Goal: Information Seeking & Learning: Learn about a topic

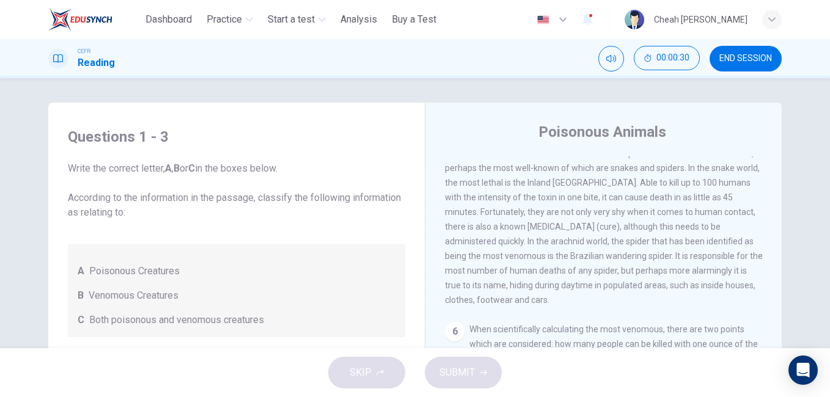
click at [773, 21] on icon "button" at bounding box center [771, 19] width 7 height 7
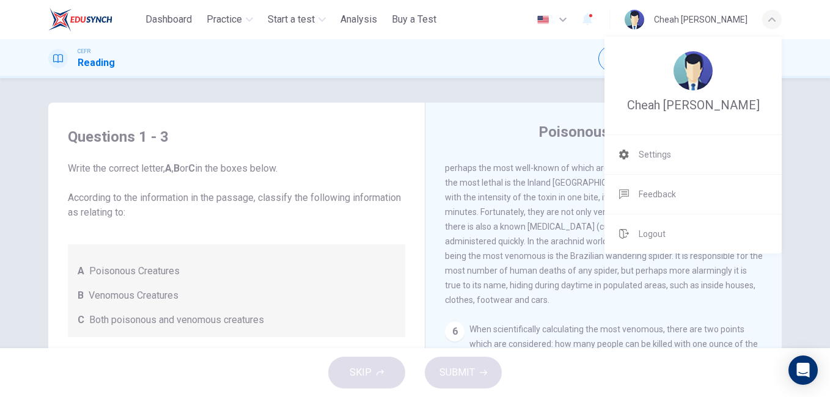
click at [773, 23] on div at bounding box center [415, 198] width 830 height 397
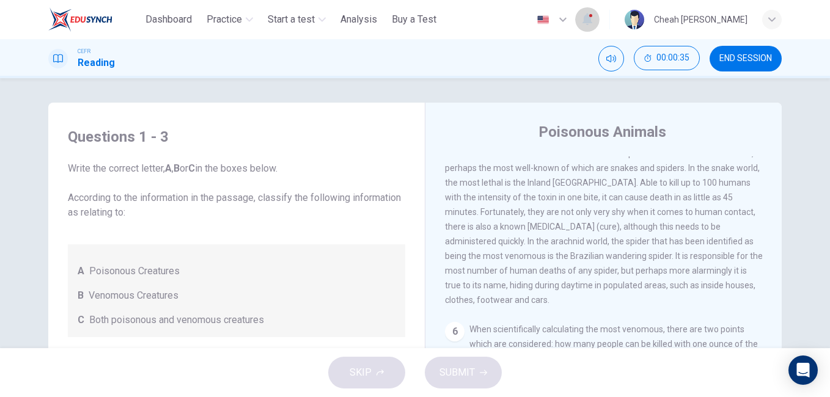
click at [595, 16] on icon "button" at bounding box center [587, 19] width 15 height 15
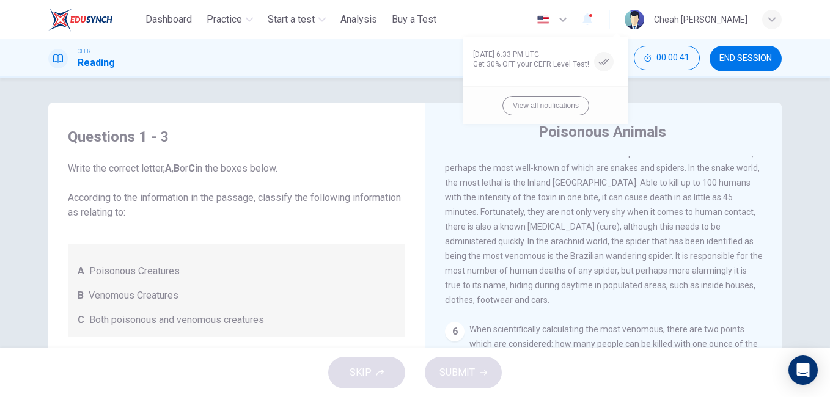
click at [619, 16] on div at bounding box center [415, 198] width 830 height 397
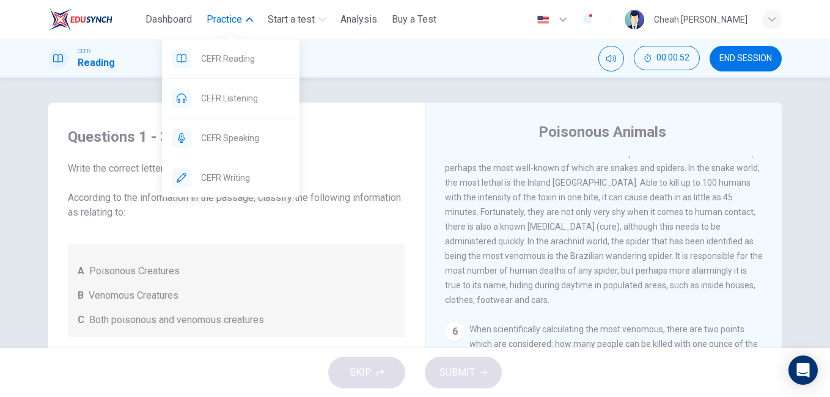
click at [230, 18] on span "Practice" at bounding box center [224, 19] width 35 height 15
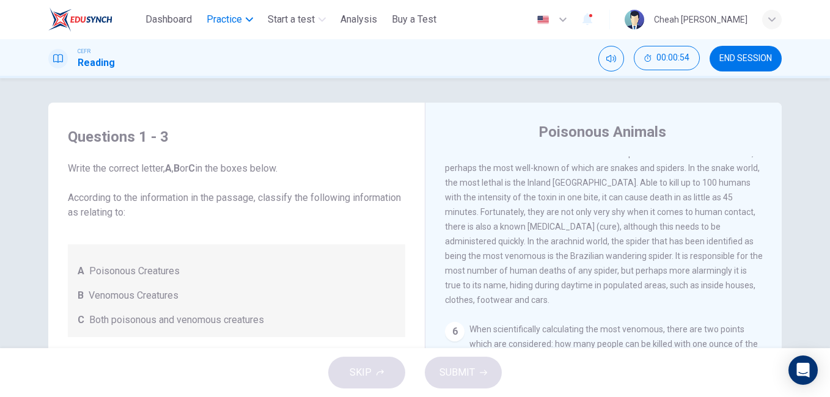
click at [230, 18] on span "Practice" at bounding box center [224, 19] width 35 height 15
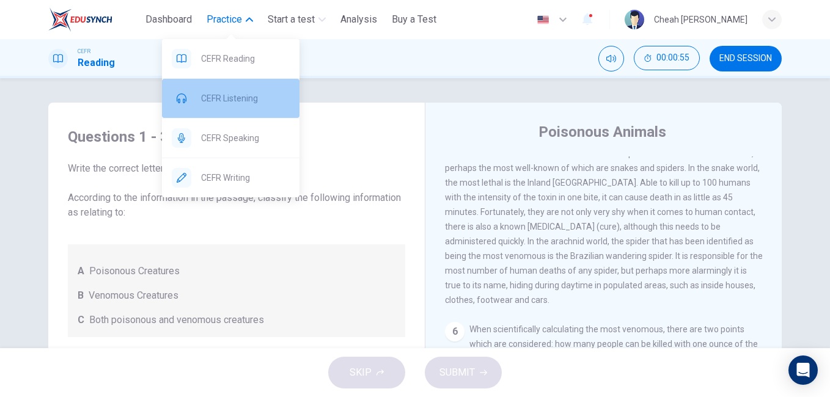
click at [230, 95] on span "CEFR Listening" at bounding box center [245, 98] width 89 height 15
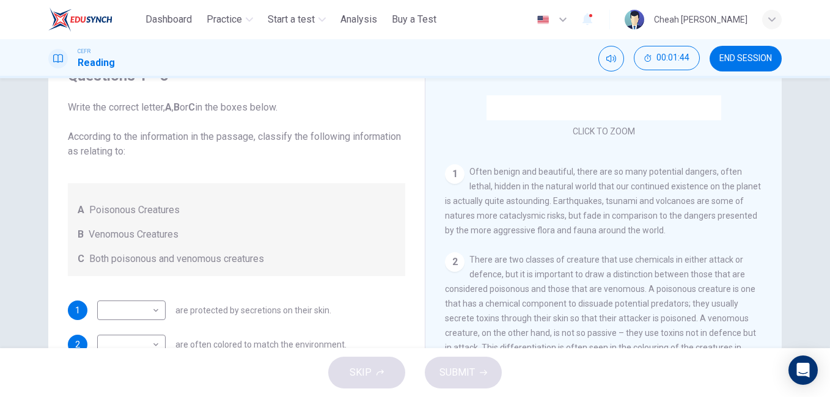
scroll to position [122, 0]
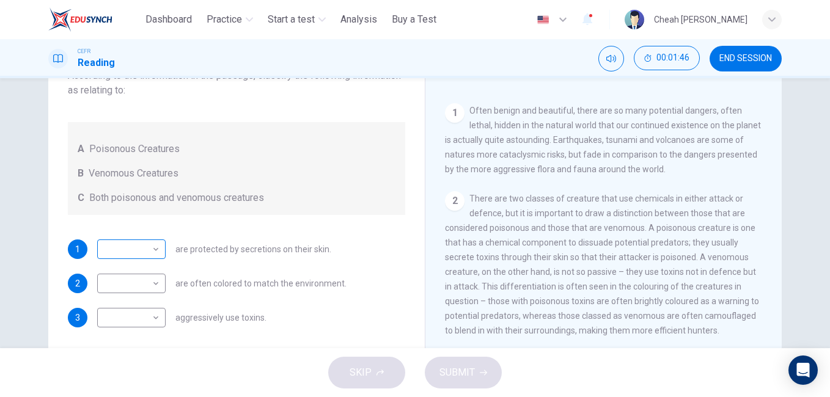
click at [148, 254] on body "This site uses cookies, as explained in our Privacy Policy . If you agree to th…" at bounding box center [415, 198] width 830 height 397
click at [148, 254] on div at bounding box center [415, 198] width 830 height 397
click at [610, 56] on icon "Mute" at bounding box center [611, 59] width 10 height 10
click at [607, 62] on icon "Unmute" at bounding box center [611, 59] width 10 height 10
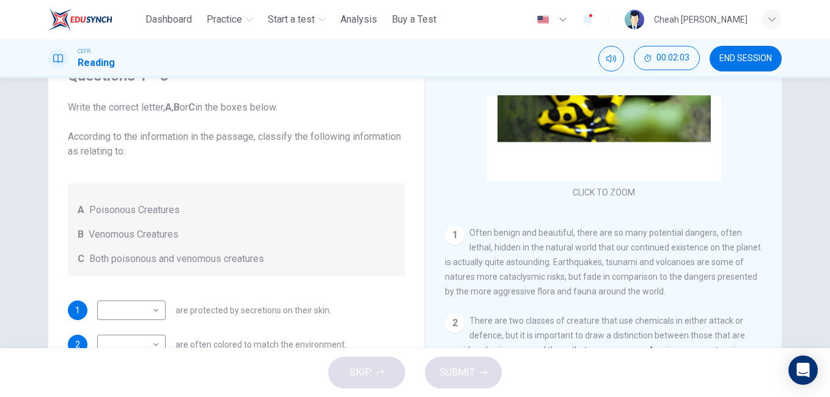
scroll to position [66, 0]
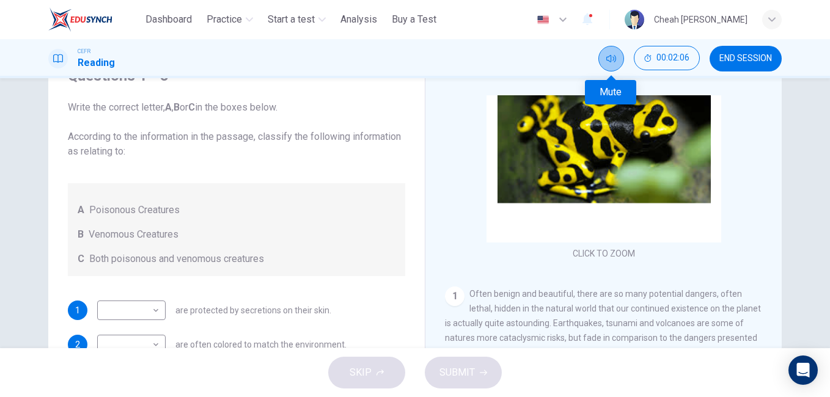
click at [610, 62] on icon "Mute" at bounding box center [611, 58] width 10 height 7
click at [617, 54] on button "Unmute" at bounding box center [612, 59] width 26 height 26
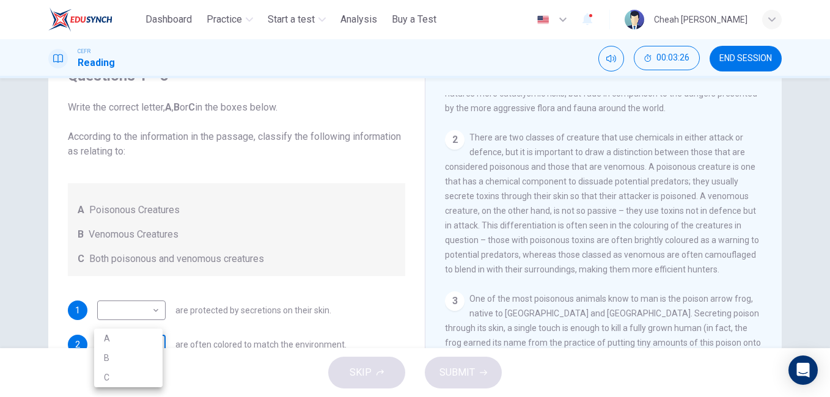
scroll to position [75, 0]
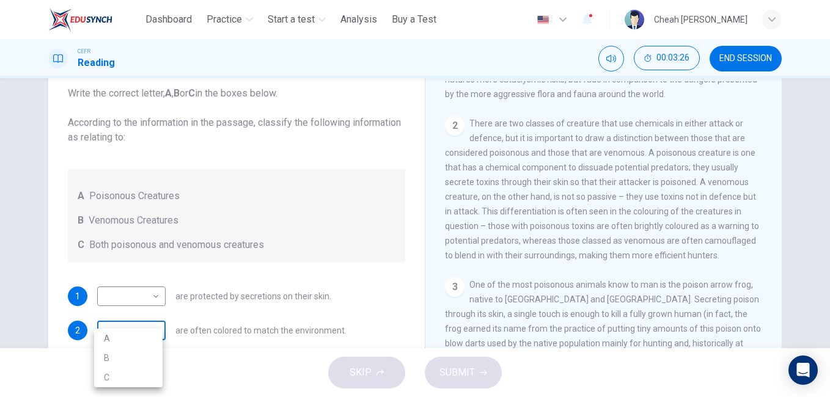
click at [153, 343] on body "This site uses cookies, as explained in our Privacy Policy . If you agree to th…" at bounding box center [415, 198] width 830 height 397
click at [111, 358] on li "B" at bounding box center [128, 358] width 68 height 20
type input "*"
click at [153, 297] on body "This site uses cookies, as explained in our Privacy Policy . If you agree to th…" at bounding box center [415, 198] width 830 height 397
click at [136, 320] on li "A" at bounding box center [128, 316] width 68 height 20
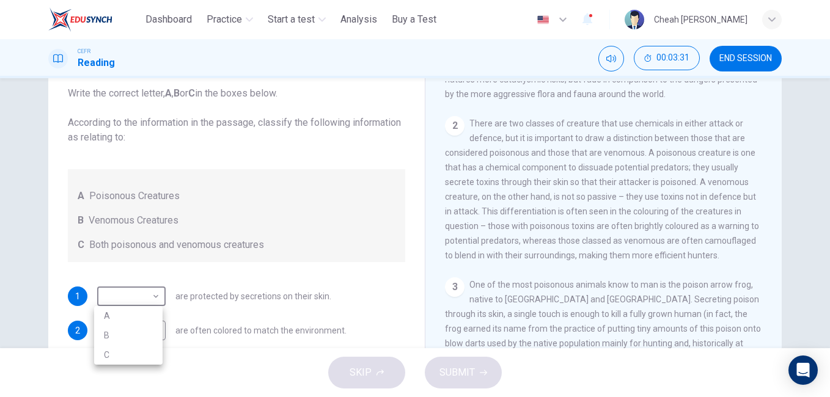
type input "*"
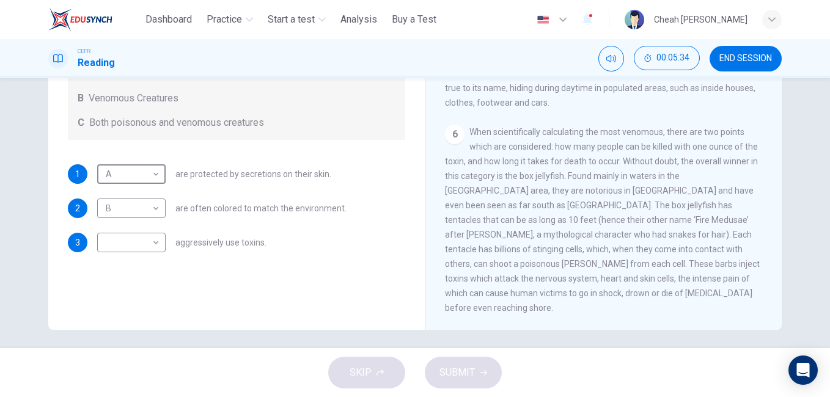
scroll to position [204, 0]
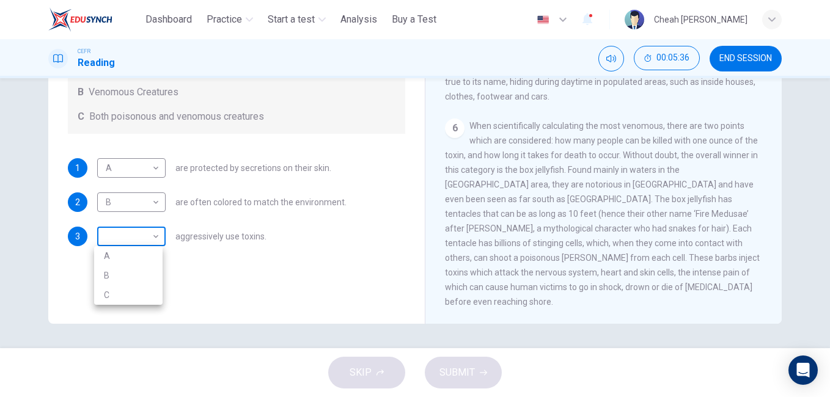
click at [148, 240] on body "This site uses cookies, as explained in our Privacy Policy . If you agree to th…" at bounding box center [415, 198] width 830 height 397
click at [134, 291] on li "C" at bounding box center [128, 296] width 68 height 20
type input "*"
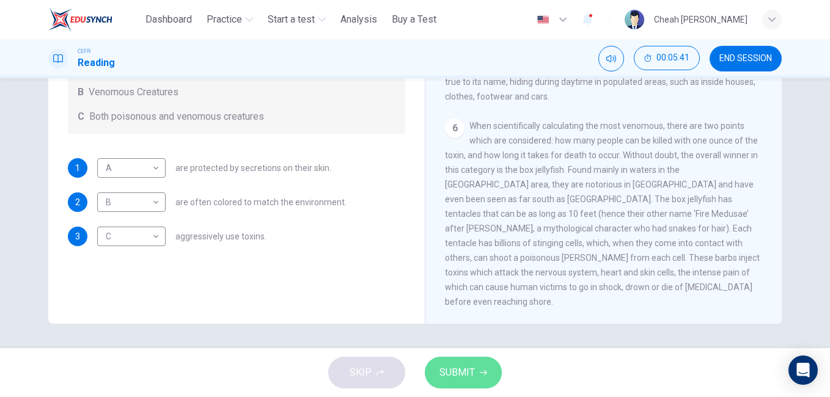
click at [455, 372] on span "SUBMIT" at bounding box center [457, 372] width 35 height 17
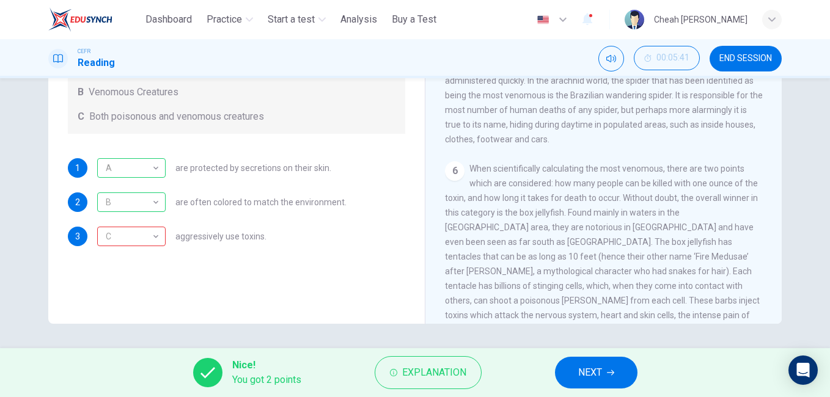
scroll to position [800, 0]
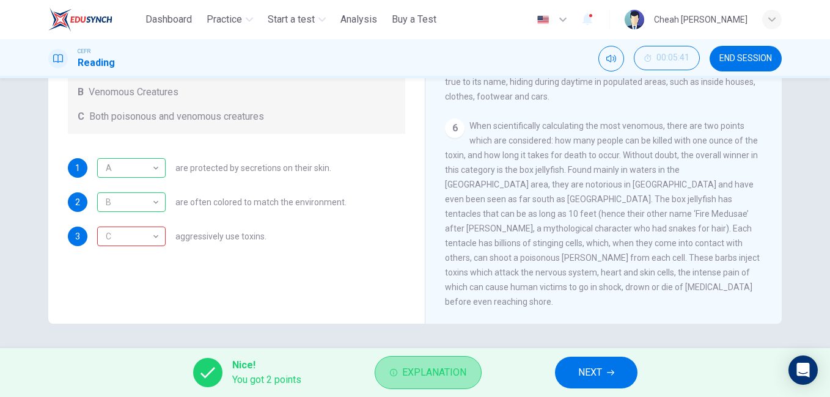
click at [429, 371] on span "Explanation" at bounding box center [434, 372] width 64 height 17
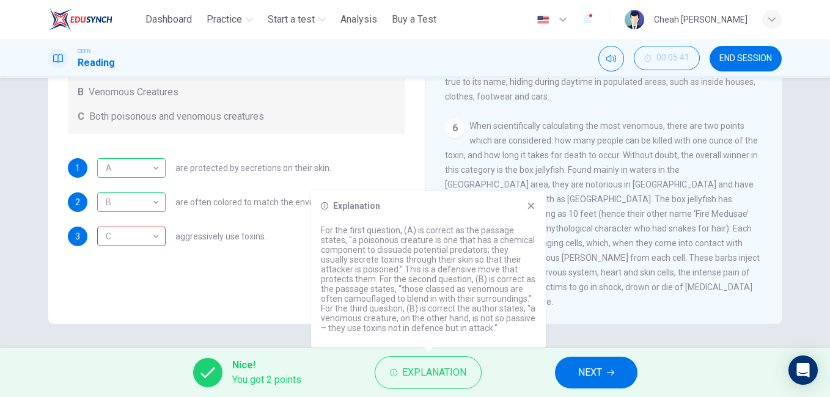
click at [535, 204] on icon at bounding box center [531, 206] width 10 height 10
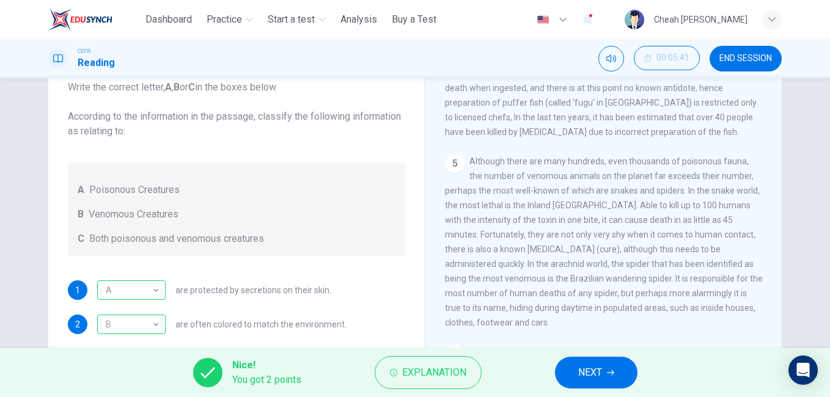
scroll to position [20, 0]
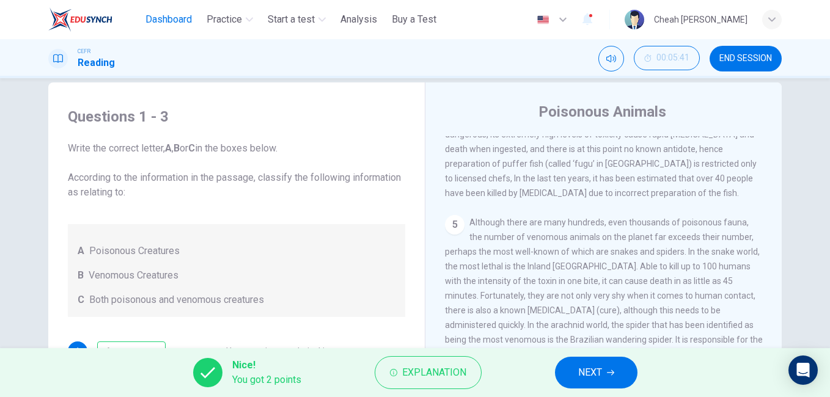
click at [172, 21] on span "Dashboard" at bounding box center [169, 19] width 46 height 15
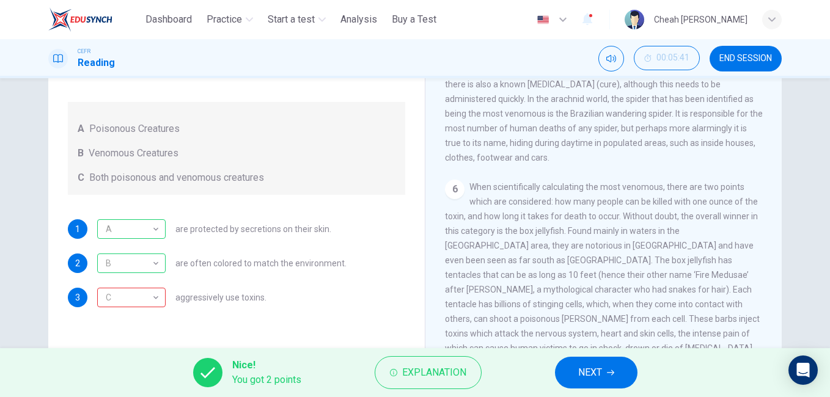
scroll to position [204, 0]
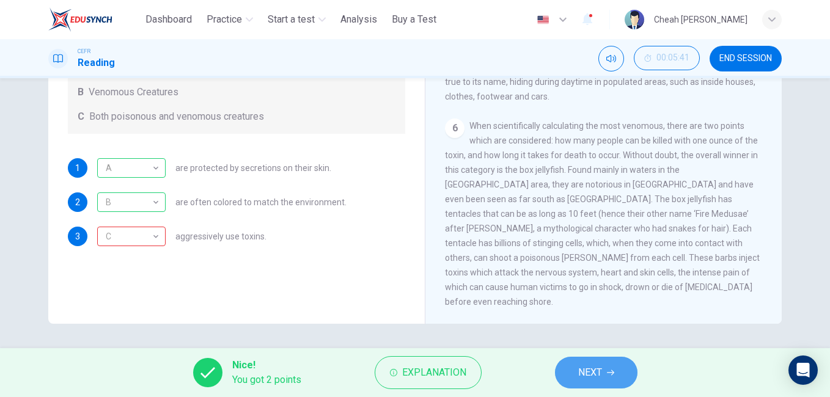
click at [585, 375] on span "NEXT" at bounding box center [590, 372] width 24 height 17
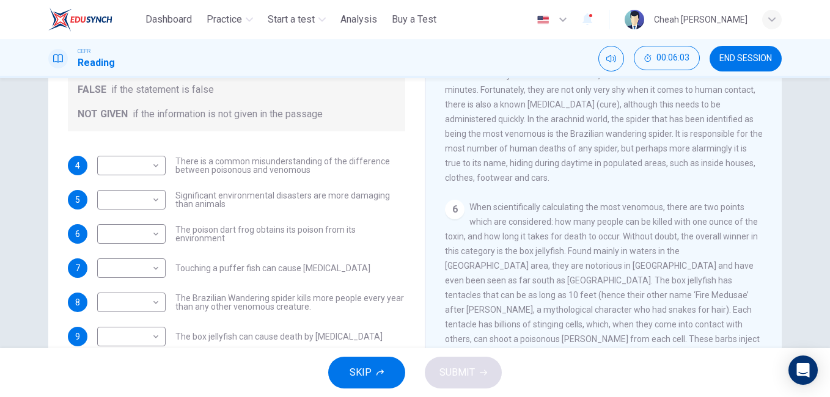
scroll to position [23, 0]
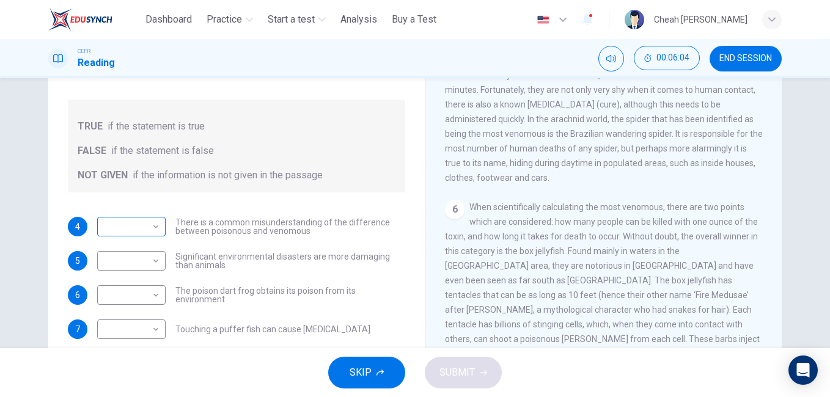
click at [153, 227] on body "This site uses cookies, as explained in our Privacy Policy . If you agree to th…" at bounding box center [415, 198] width 830 height 397
click at [153, 227] on div at bounding box center [415, 198] width 830 height 397
click at [317, 202] on div "Questions 4 - 10 Do the following statements agree with the information given i…" at bounding box center [236, 212] width 357 height 484
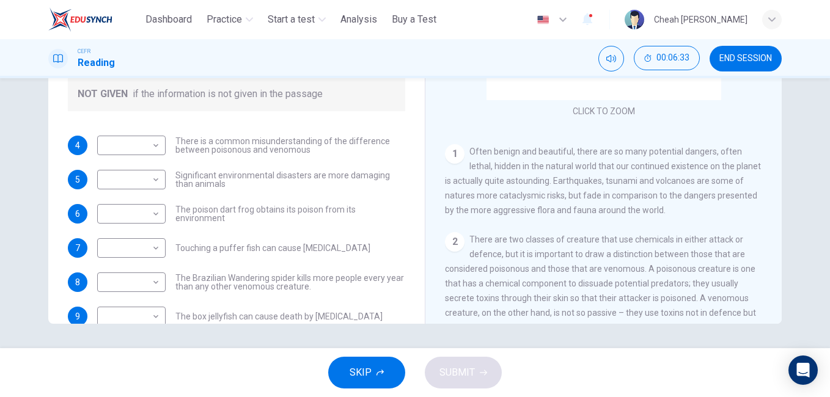
scroll to position [127, 0]
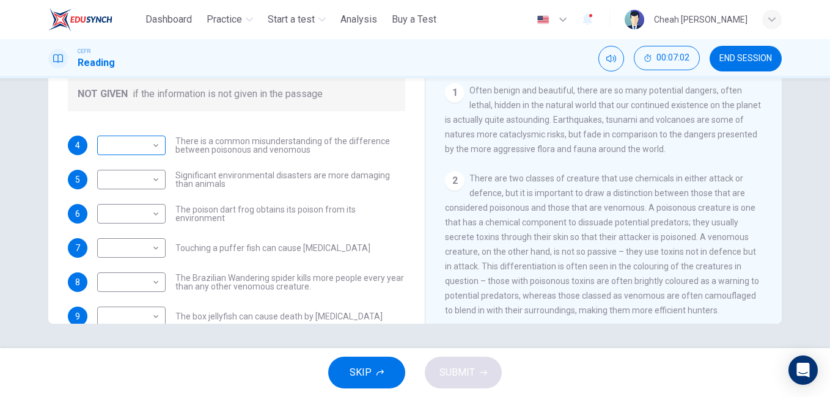
click at [152, 145] on body "This site uses cookies, as explained in our Privacy Policy . If you agree to th…" at bounding box center [415, 198] width 830 height 397
click at [143, 170] on li "TRUE" at bounding box center [128, 165] width 68 height 20
type input "****"
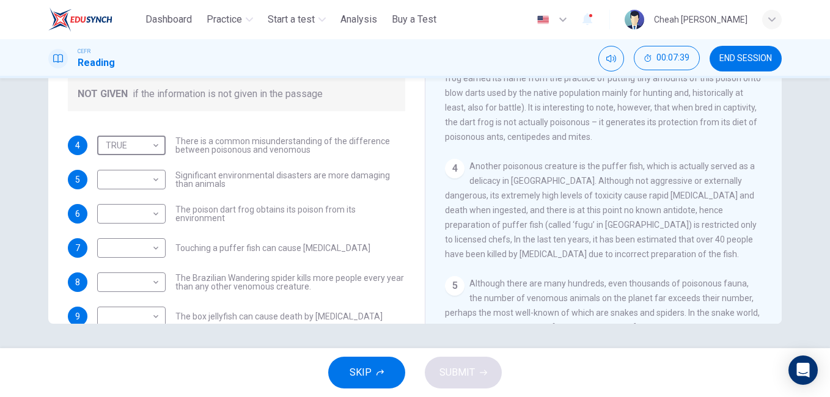
scroll to position [494, 0]
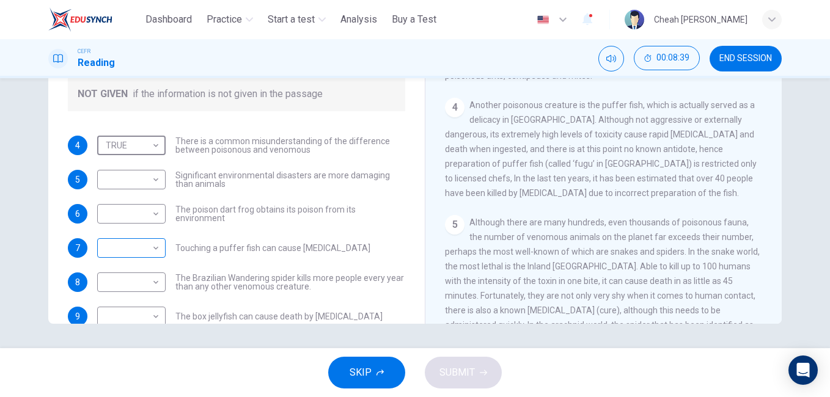
click at [153, 247] on body "This site uses cookies, as explained in our Privacy Policy . If you agree to th…" at bounding box center [415, 198] width 830 height 397
click at [135, 301] on li "NOT GIVEN" at bounding box center [128, 307] width 68 height 20
type input "*********"
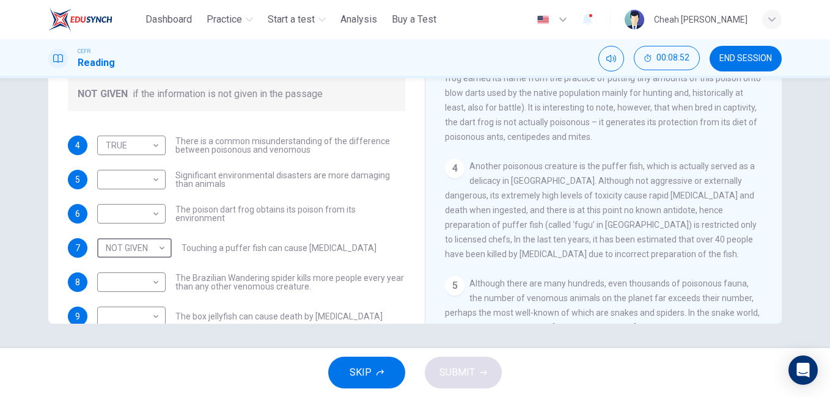
scroll to position [372, 0]
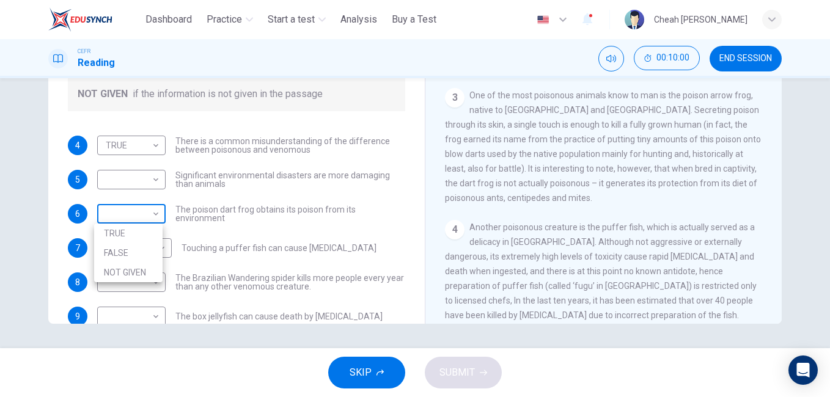
click at [157, 210] on body "This site uses cookies, as explained in our Privacy Policy . If you agree to th…" at bounding box center [415, 198] width 830 height 397
click at [141, 245] on li "FALSE" at bounding box center [128, 253] width 68 height 20
type input "*****"
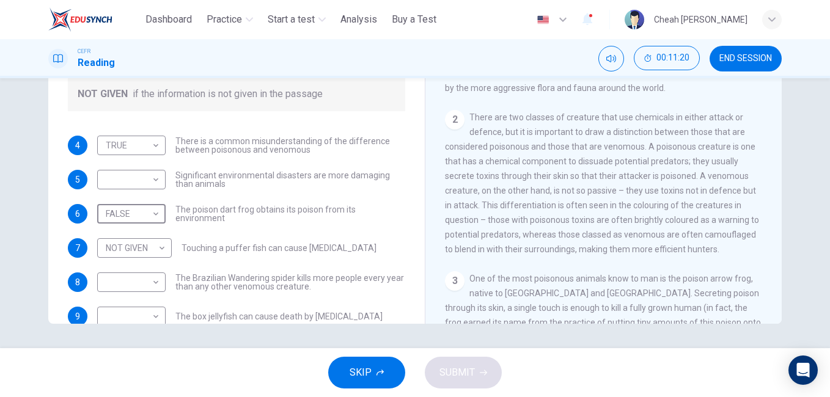
scroll to position [127, 0]
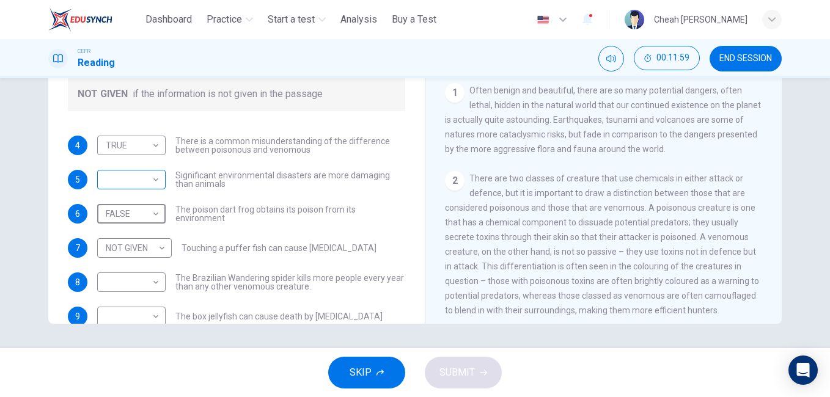
click at [152, 181] on body "This site uses cookies, as explained in our Privacy Policy . If you agree to th…" at bounding box center [415, 198] width 830 height 397
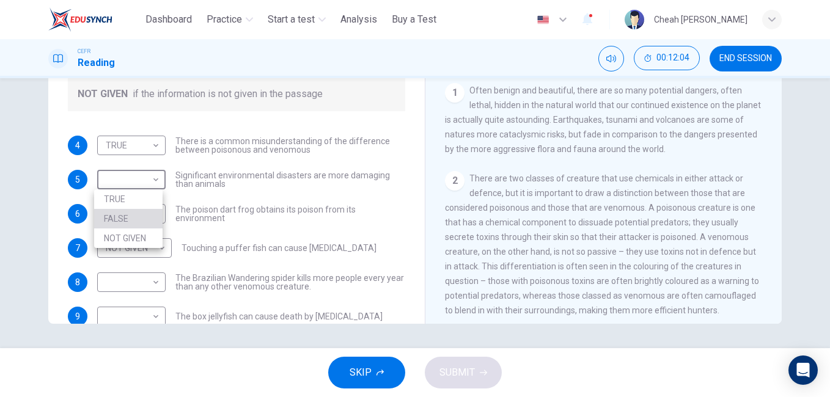
click at [138, 213] on li "FALSE" at bounding box center [128, 219] width 68 height 20
type input "*****"
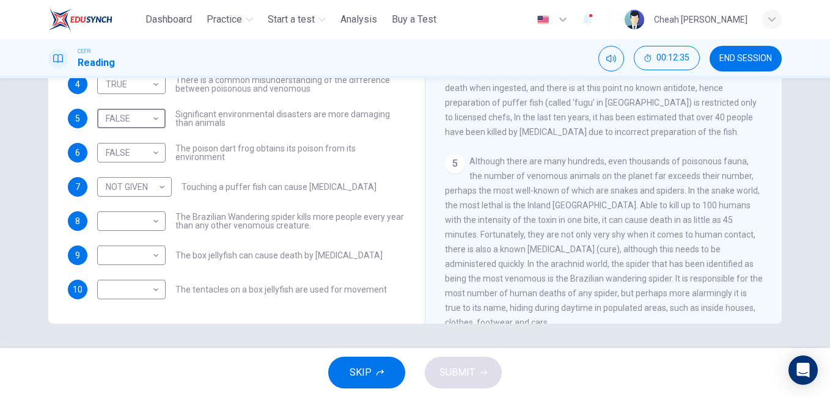
scroll to position [616, 0]
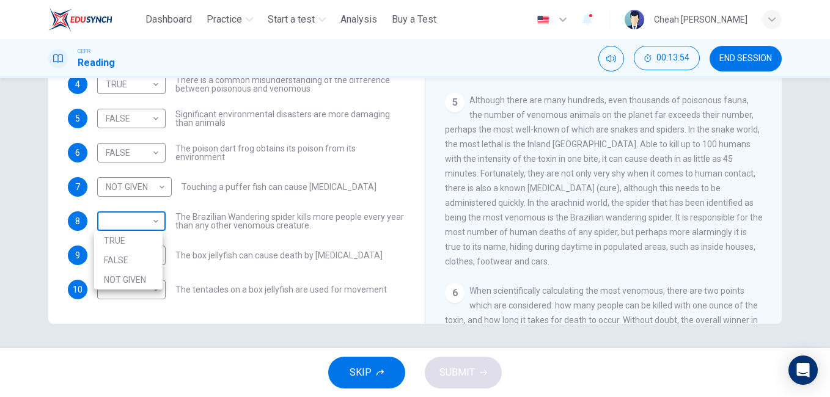
click at [155, 223] on body "This site uses cookies, as explained in our Privacy Policy . If you agree to th…" at bounding box center [415, 198] width 830 height 397
click at [131, 244] on li "TRUE" at bounding box center [128, 241] width 68 height 20
type input "****"
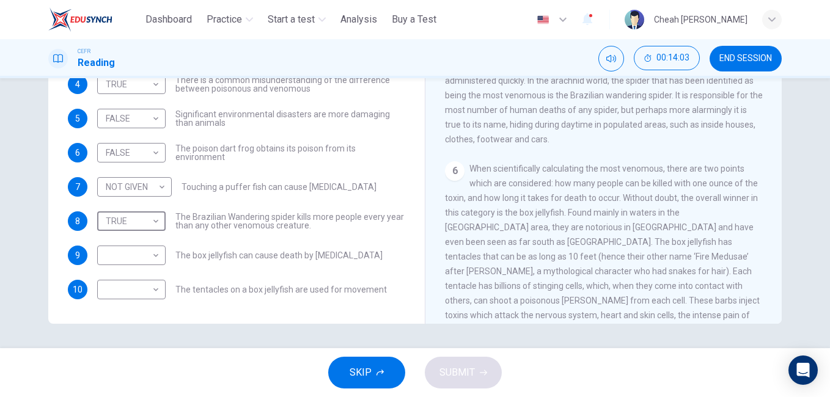
scroll to position [800, 0]
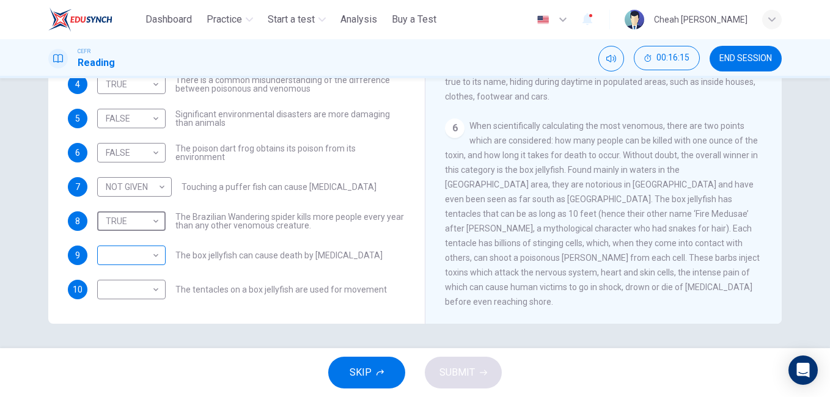
click at [153, 254] on body "This site uses cookies, as explained in our Privacy Policy . If you agree to th…" at bounding box center [415, 198] width 830 height 397
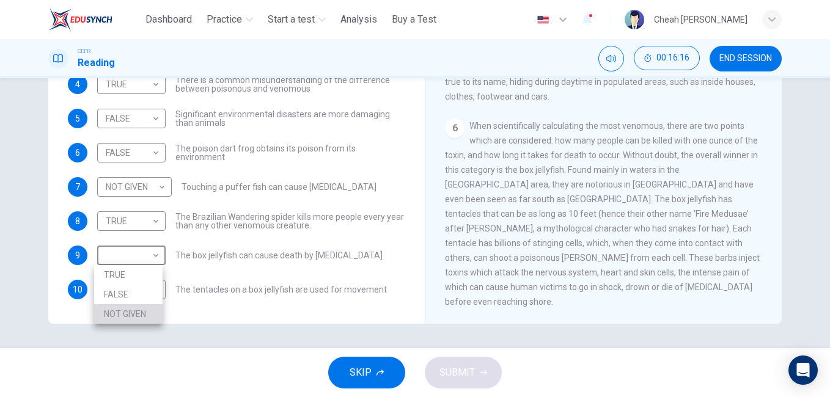
click at [142, 312] on li "NOT GIVEN" at bounding box center [128, 314] width 68 height 20
type input "*********"
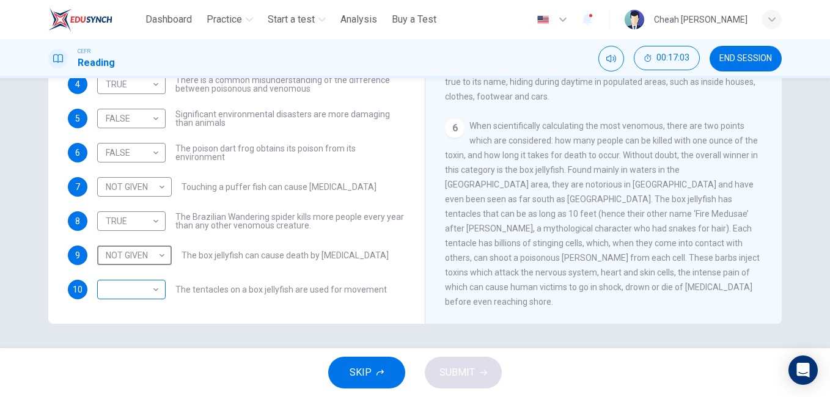
click at [153, 289] on body "This site uses cookies, as explained in our Privacy Policy . If you agree to th…" at bounding box center [415, 198] width 830 height 397
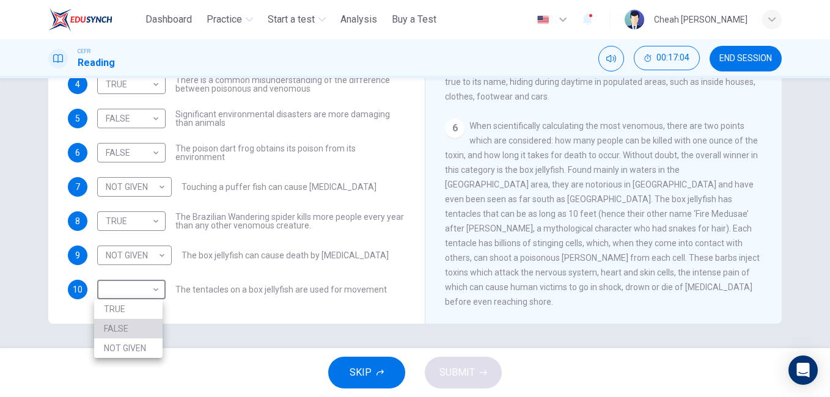
click at [141, 326] on li "FALSE" at bounding box center [128, 329] width 68 height 20
type input "*****"
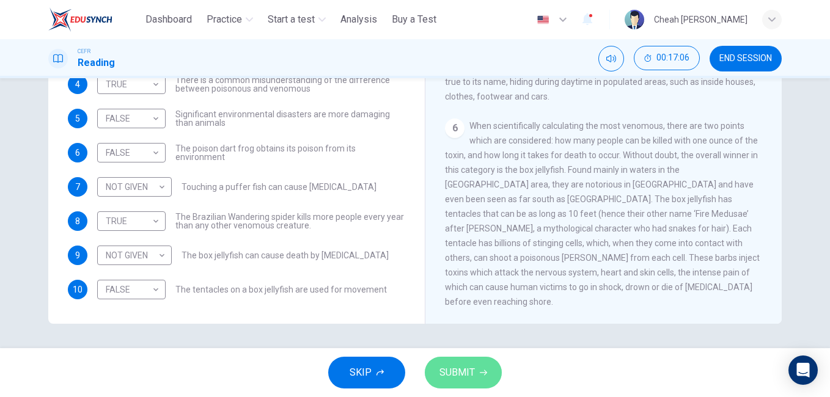
click at [455, 373] on span "SUBMIT" at bounding box center [457, 372] width 35 height 17
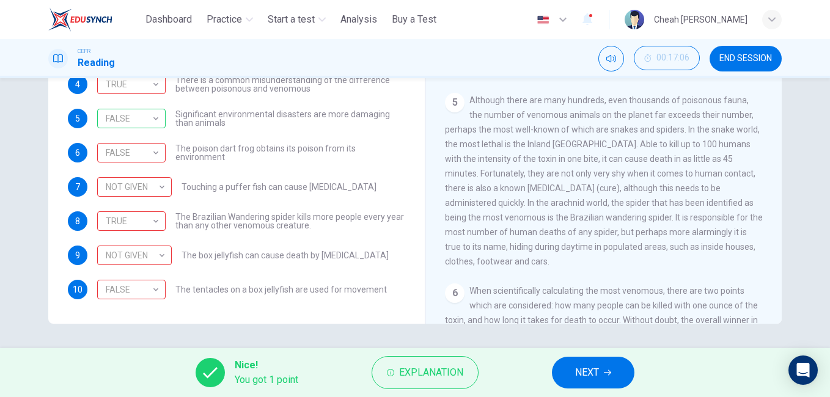
scroll to position [677, 0]
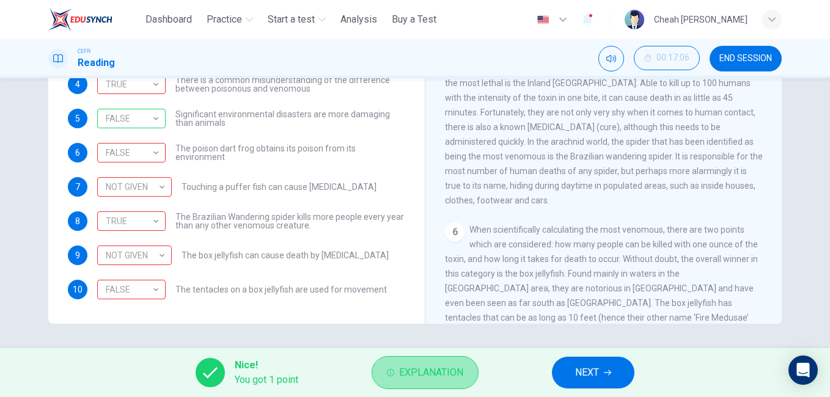
click at [438, 378] on span "Explanation" at bounding box center [431, 372] width 64 height 17
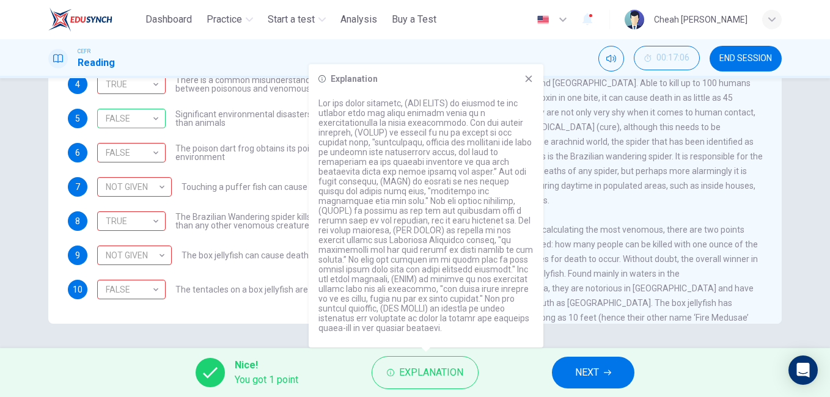
drag, startPoint x: 319, startPoint y: 112, endPoint x: 425, endPoint y: 233, distance: 160.7
click at [425, 233] on p at bounding box center [426, 215] width 215 height 235
drag, startPoint x: 341, startPoint y: 116, endPoint x: 389, endPoint y: 128, distance: 50.0
click at [389, 128] on p at bounding box center [426, 215] width 215 height 235
click at [50, 149] on div "Questions 4 - 10 Do the following statements agree with the information given i…" at bounding box center [415, 111] width 734 height 425
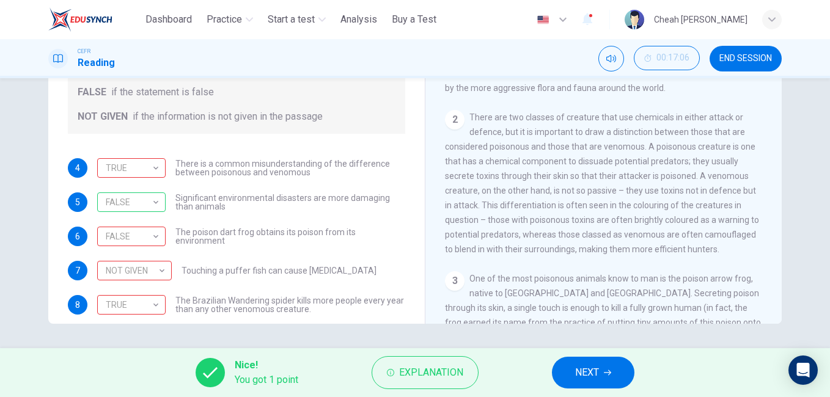
scroll to position [61, 0]
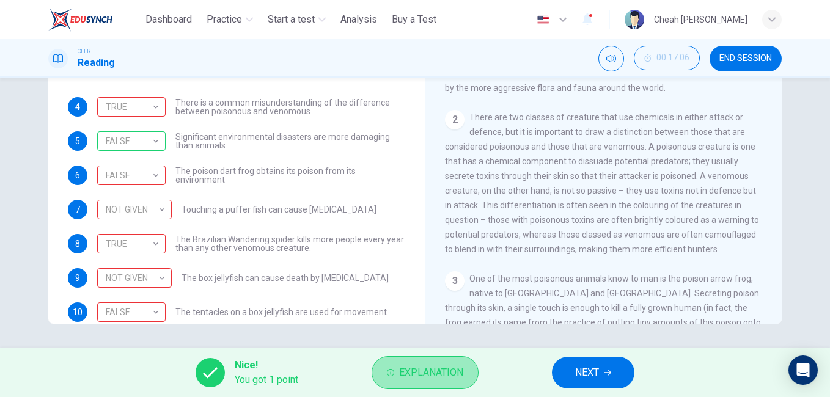
click at [430, 379] on span "Explanation" at bounding box center [431, 372] width 64 height 17
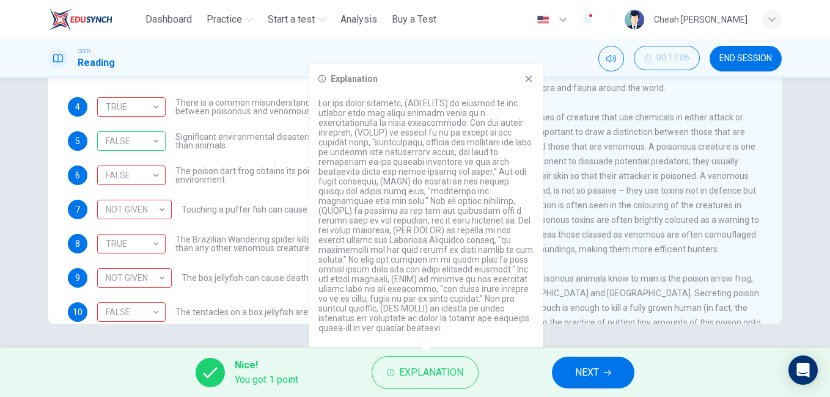
click at [510, 370] on div "Nice! You got 1 point Explanation NEXT" at bounding box center [415, 372] width 830 height 49
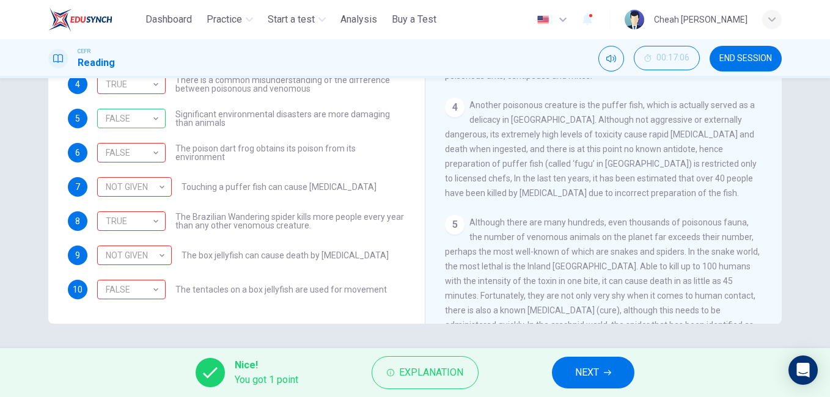
scroll to position [555, 0]
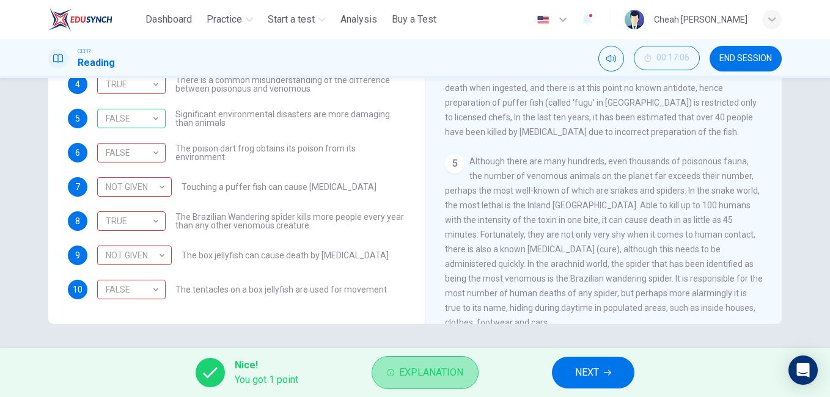
click at [418, 377] on span "Explanation" at bounding box center [431, 372] width 64 height 17
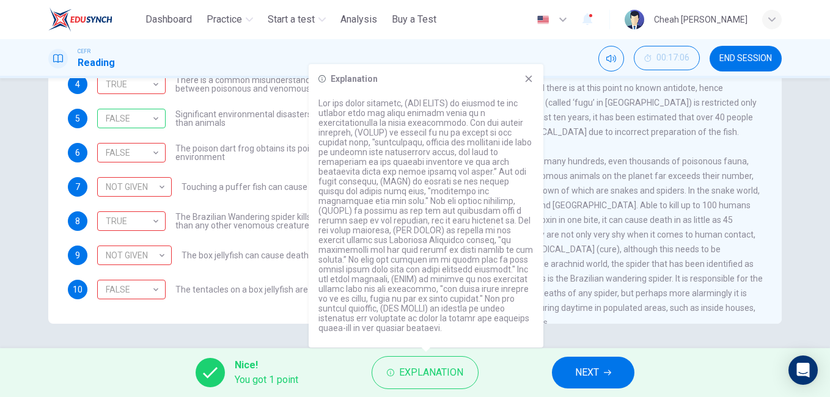
click at [279, 210] on div "4 TRUE **** ​ There is a common misunderstanding of the difference between pois…" at bounding box center [236, 187] width 337 height 225
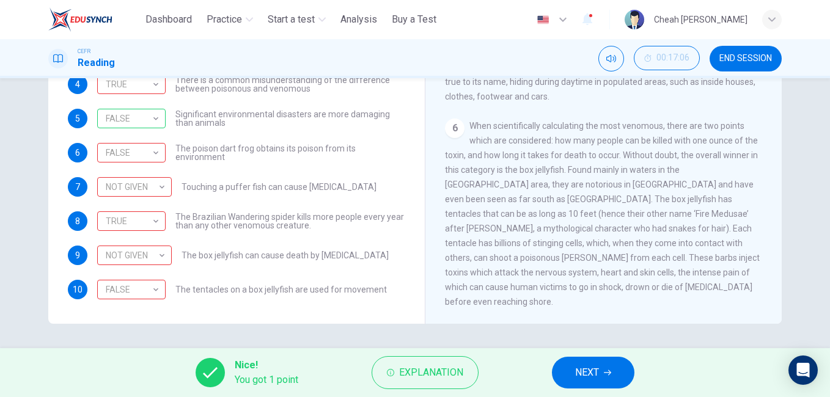
scroll to position [739, 0]
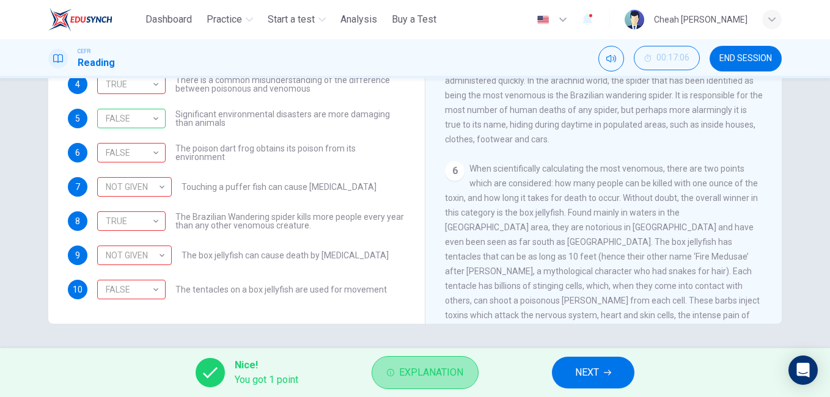
click at [406, 374] on span "Explanation" at bounding box center [431, 372] width 64 height 17
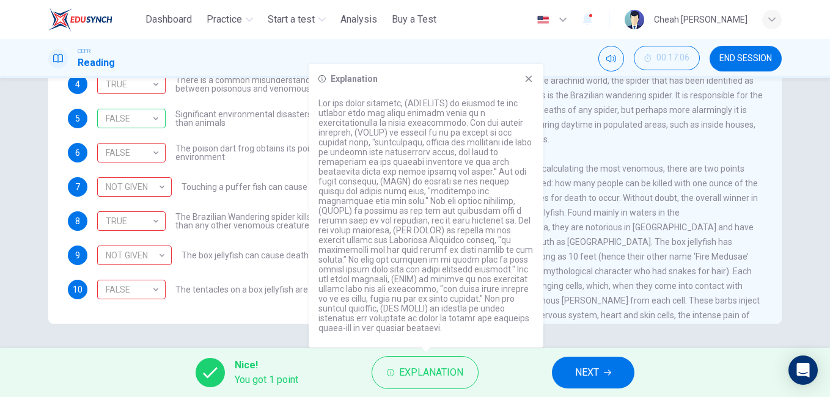
click at [52, 266] on div "Questions 4 - 10 Do the following statements agree with the information given i…" at bounding box center [415, 111] width 734 height 425
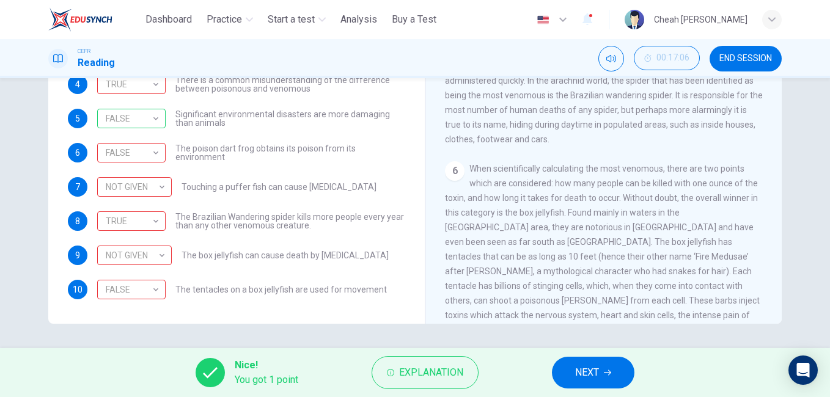
click at [588, 374] on span "NEXT" at bounding box center [587, 372] width 24 height 17
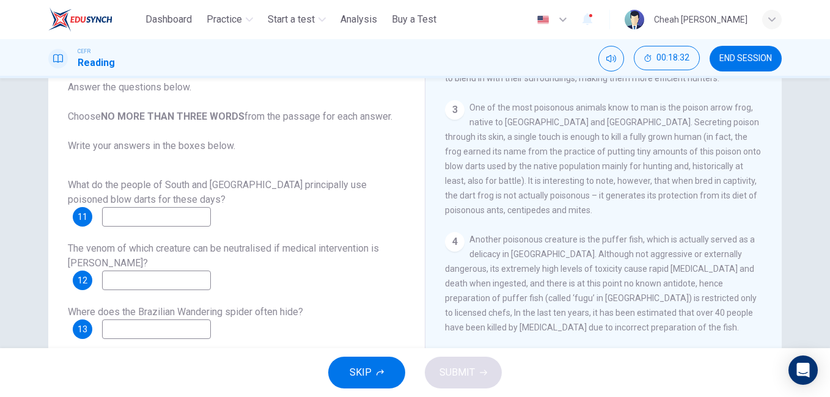
scroll to position [485, 0]
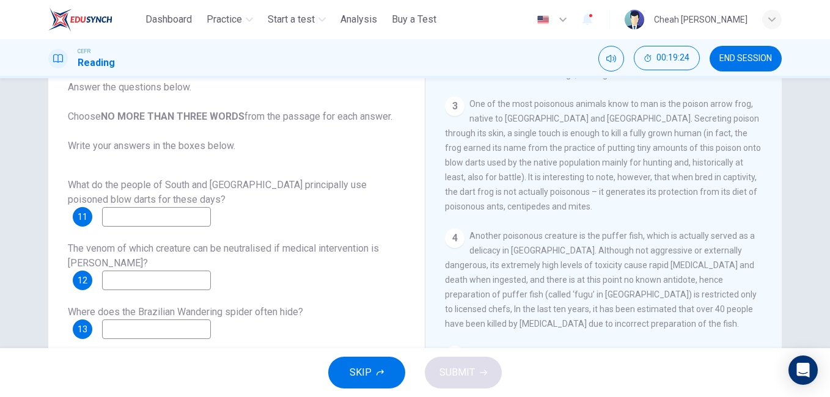
click at [202, 214] on input at bounding box center [156, 217] width 109 height 20
type input "**********"
click at [117, 278] on input at bounding box center [156, 281] width 109 height 20
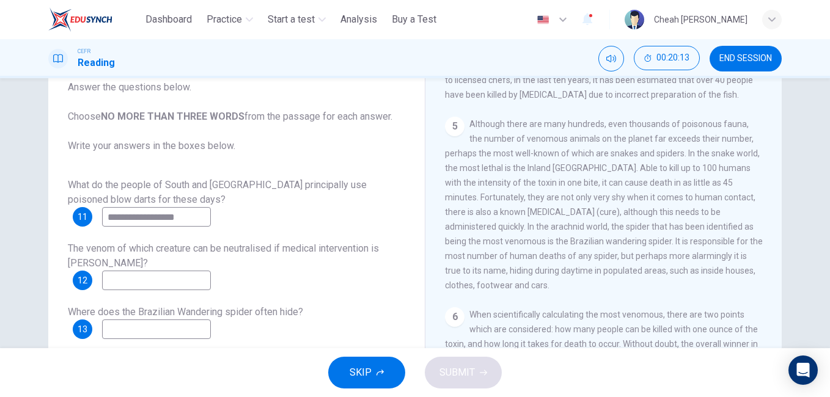
scroll to position [719, 0]
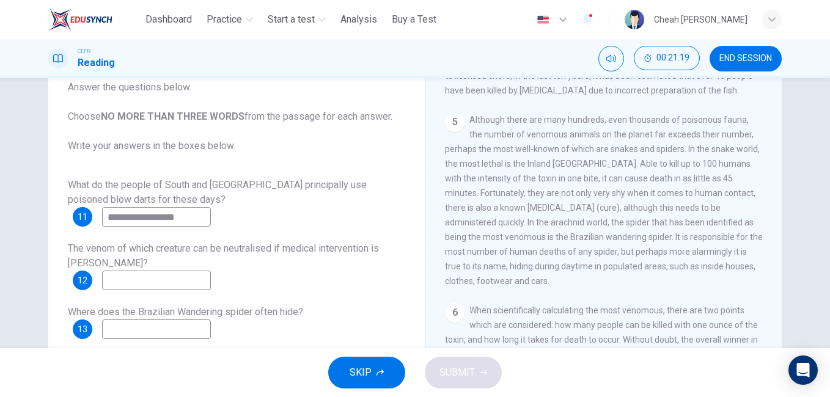
click at [205, 325] on input at bounding box center [156, 330] width 109 height 20
type input "**********"
click at [199, 284] on input at bounding box center [156, 281] width 109 height 20
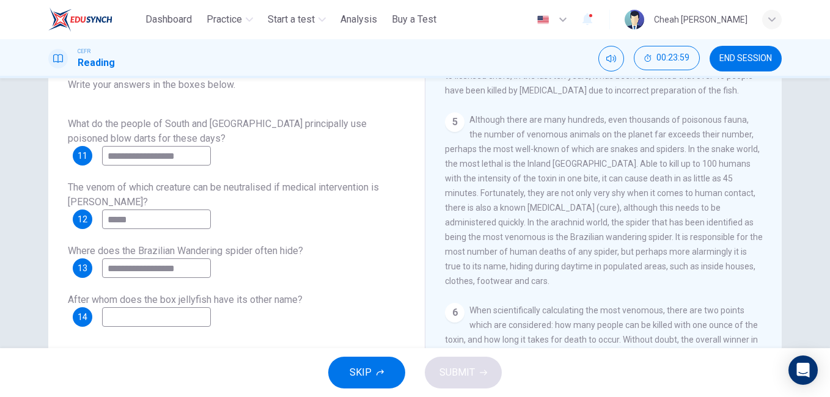
scroll to position [204, 0]
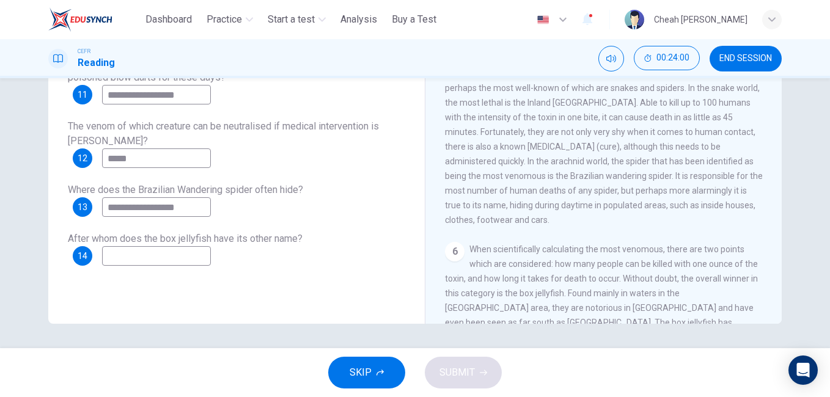
type input "*****"
click at [139, 258] on input at bounding box center [156, 256] width 109 height 20
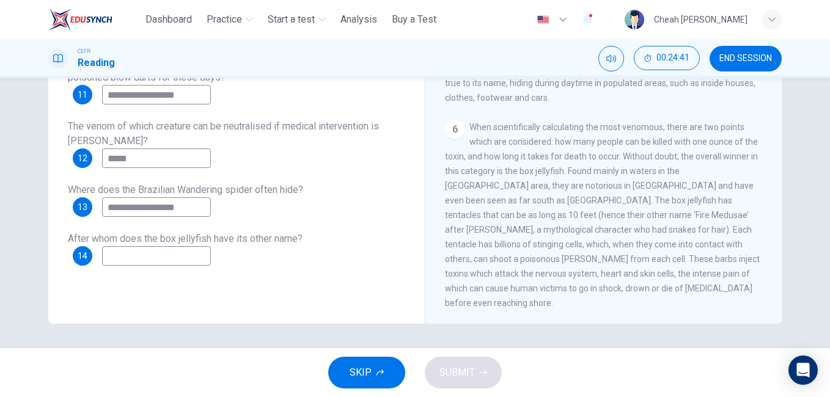
scroll to position [800, 0]
click at [130, 257] on input at bounding box center [156, 256] width 109 height 20
type input "******"
click at [456, 368] on span "SUBMIT" at bounding box center [457, 372] width 35 height 17
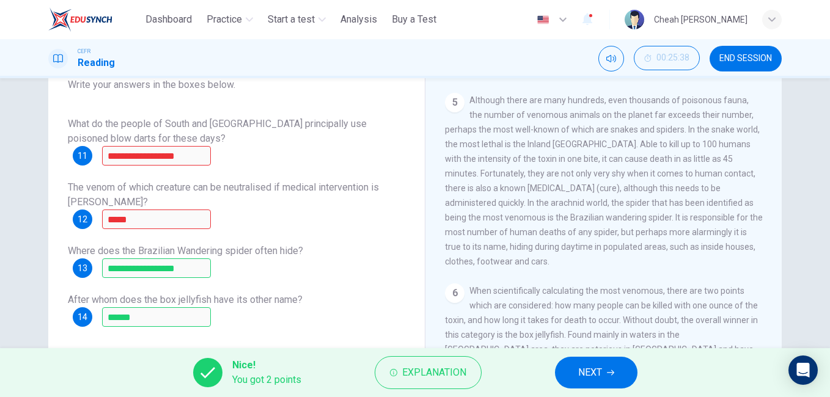
scroll to position [204, 0]
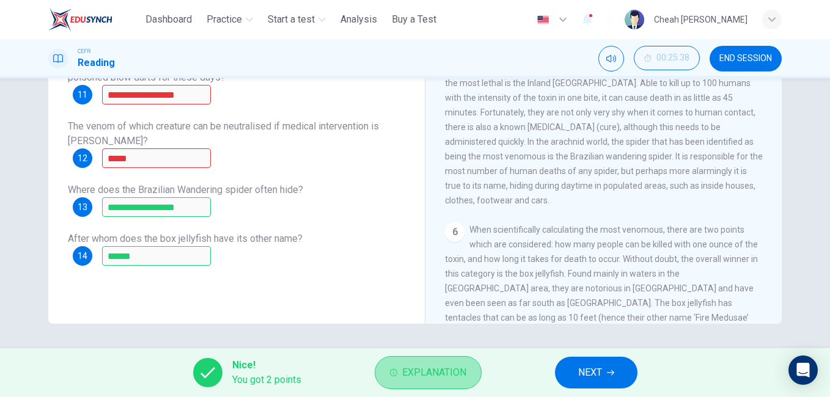
click at [433, 367] on span "Explanation" at bounding box center [434, 372] width 64 height 17
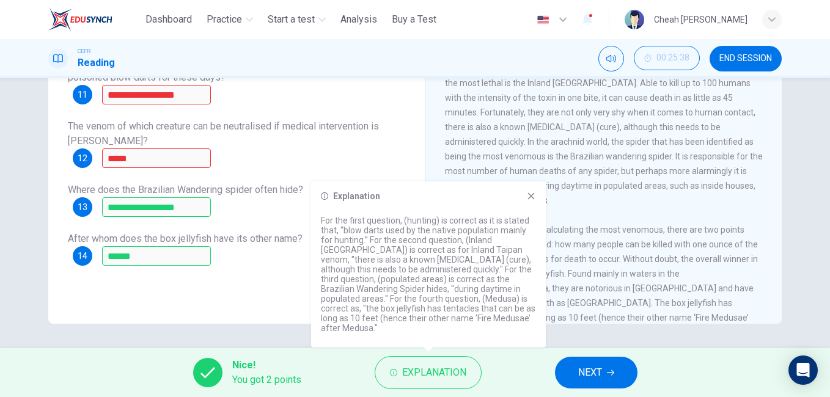
click at [529, 200] on icon at bounding box center [531, 196] width 7 height 7
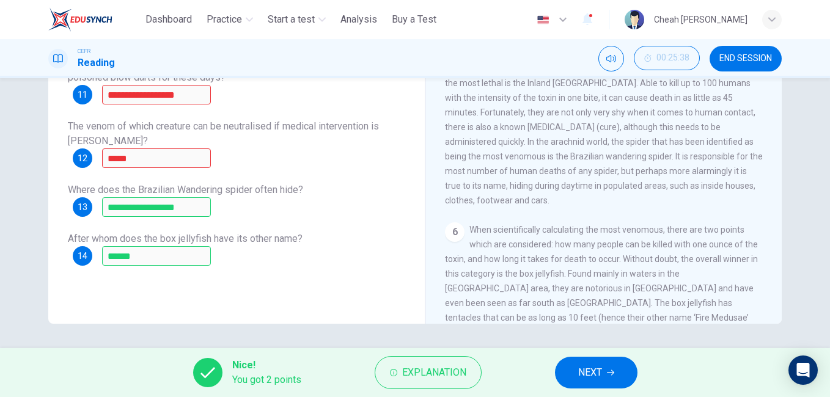
drag, startPoint x: 500, startPoint y: 211, endPoint x: 570, endPoint y: 210, distance: 70.3
click at [570, 205] on span "Although there are many hundreds, even thousands of poisonous fauna, the number…" at bounding box center [604, 119] width 318 height 171
click at [589, 369] on span "NEXT" at bounding box center [590, 372] width 24 height 17
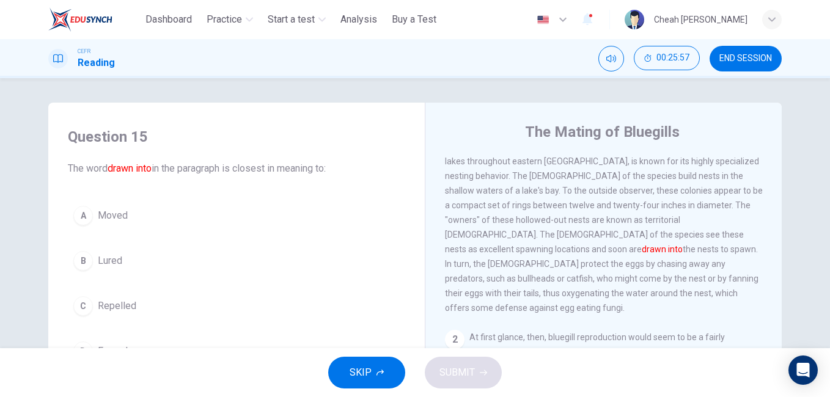
scroll to position [61, 0]
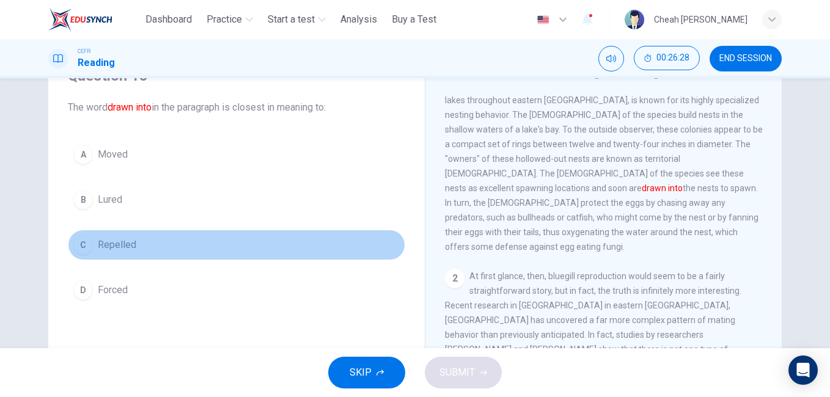
click at [83, 246] on div "C" at bounding box center [83, 245] width 20 height 20
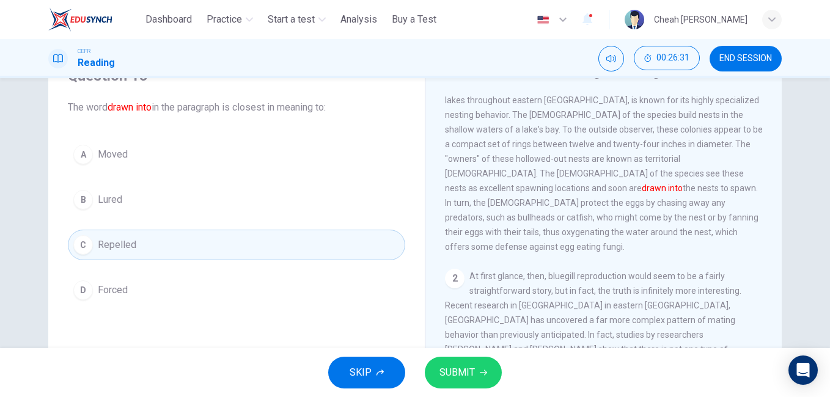
click at [458, 374] on span "SUBMIT" at bounding box center [457, 372] width 35 height 17
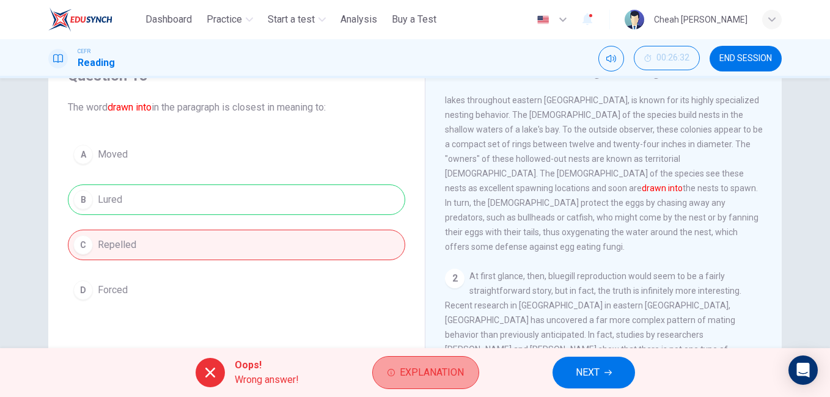
click at [410, 378] on span "Explanation" at bounding box center [432, 372] width 64 height 17
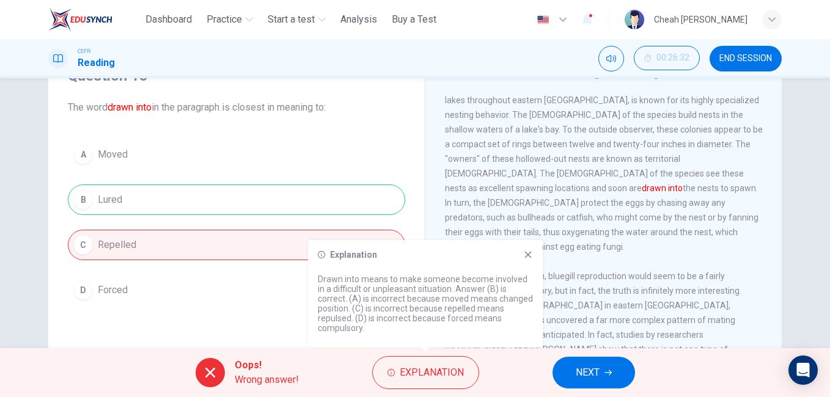
click at [525, 256] on icon at bounding box center [528, 255] width 10 height 10
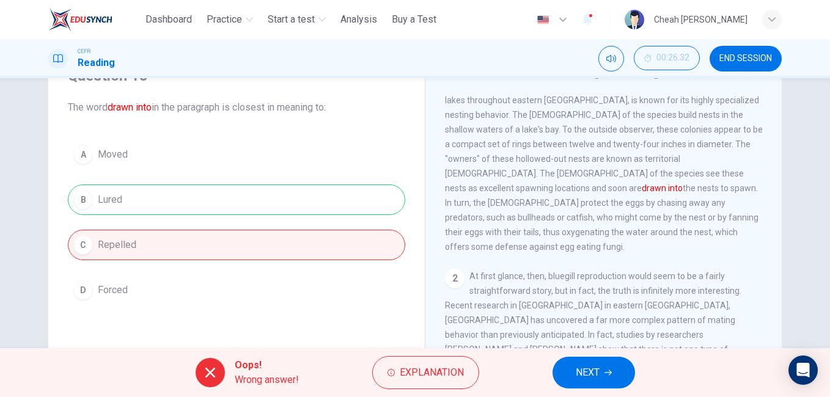
scroll to position [0, 0]
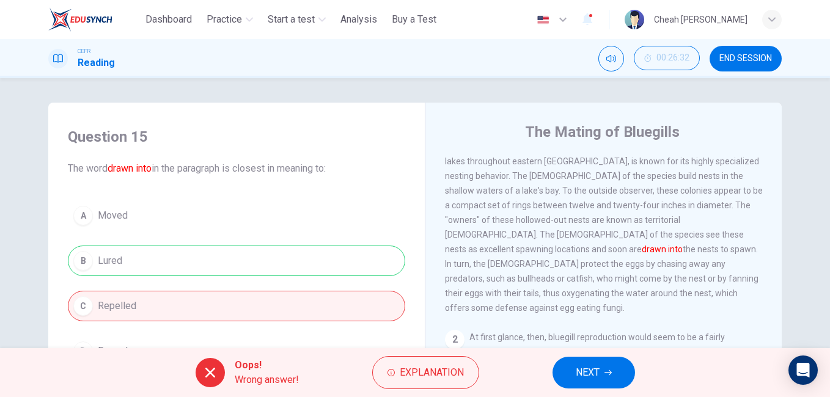
drag, startPoint x: 586, startPoint y: 370, endPoint x: 580, endPoint y: 347, distance: 24.6
click at [588, 369] on span "NEXT" at bounding box center [588, 372] width 24 height 17
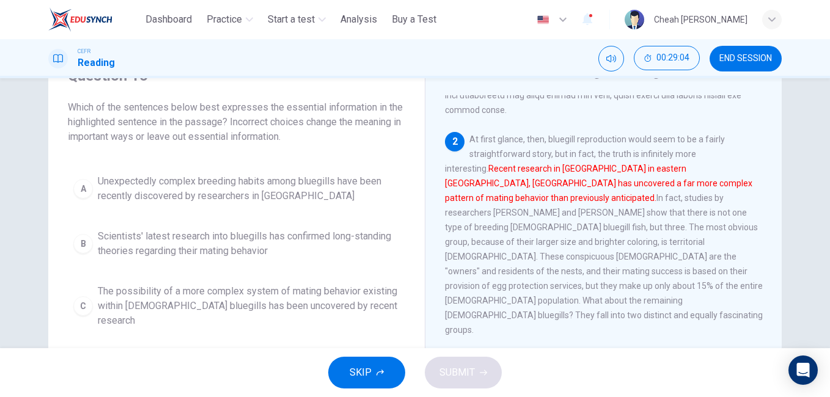
scroll to position [122, 0]
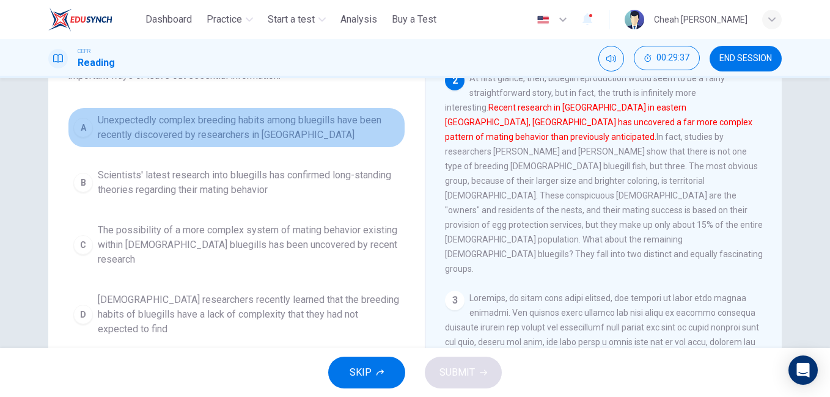
click at [125, 123] on span "Unexpectedly complex breeding habits among bluegills have been recently discove…" at bounding box center [249, 127] width 302 height 29
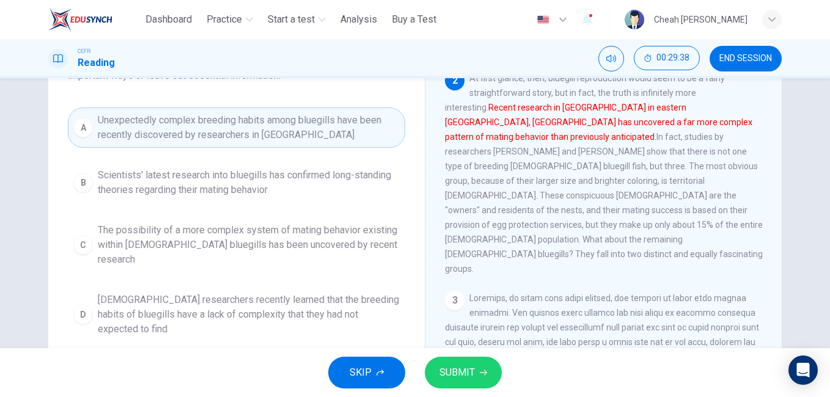
click at [460, 371] on span "SUBMIT" at bounding box center [457, 372] width 35 height 17
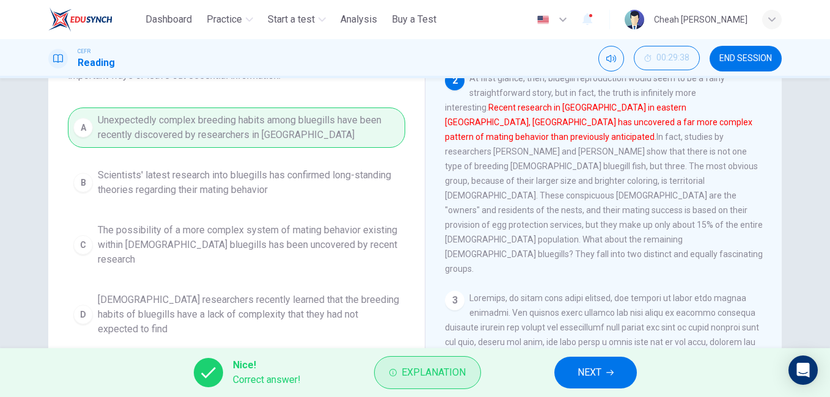
click at [424, 370] on span "Explanation" at bounding box center [434, 372] width 64 height 17
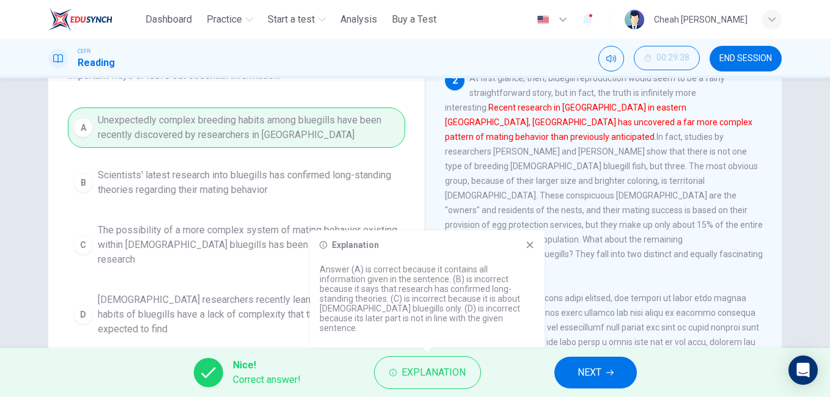
click at [192, 319] on div "Question 16 Which of the sentences below best expresses the essential informati…" at bounding box center [236, 174] width 357 height 362
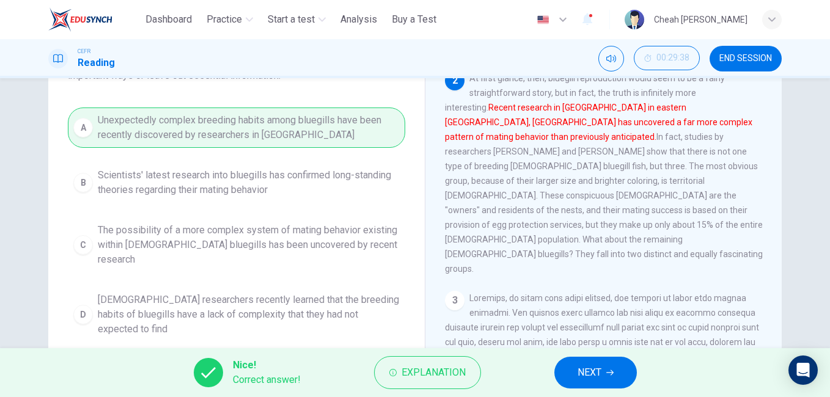
scroll to position [204, 0]
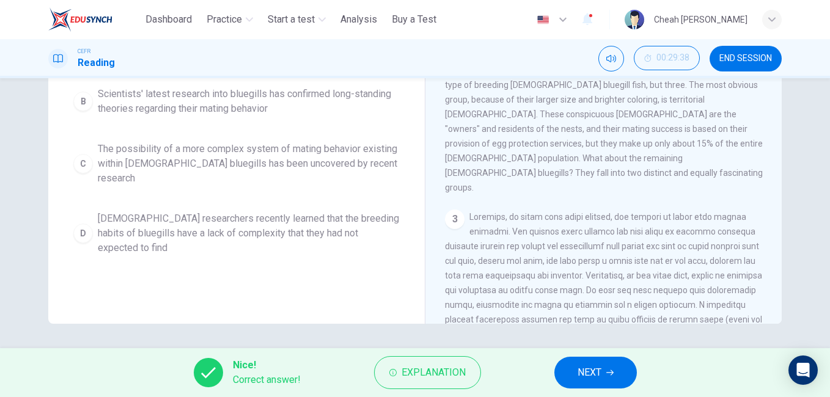
click at [597, 367] on span "NEXT" at bounding box center [590, 372] width 24 height 17
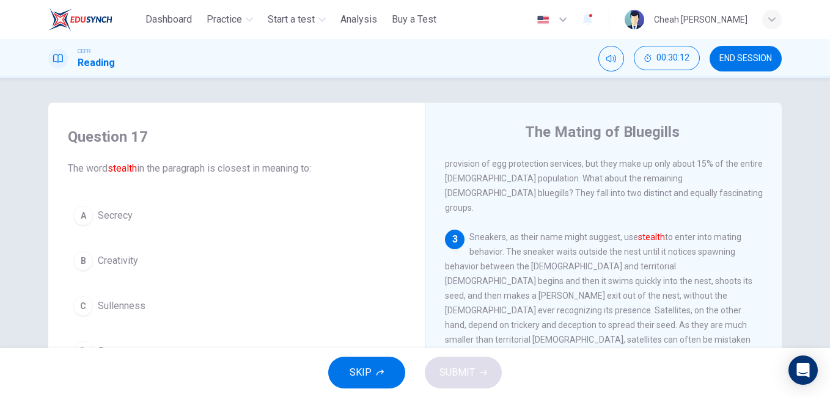
scroll to position [61, 0]
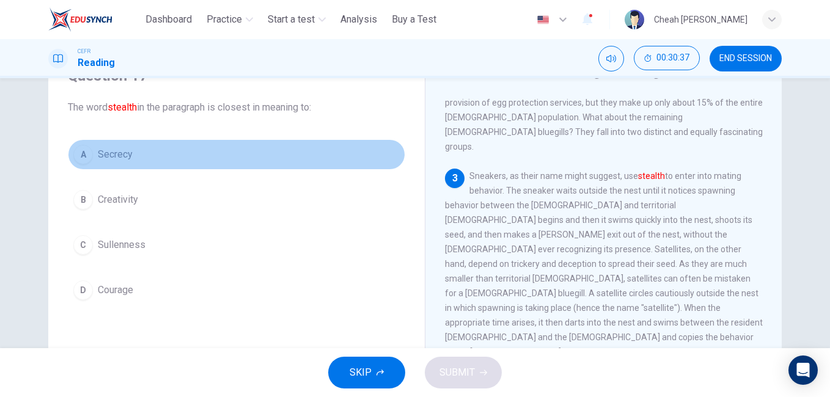
click at [106, 158] on span "Secrecy" at bounding box center [115, 154] width 35 height 15
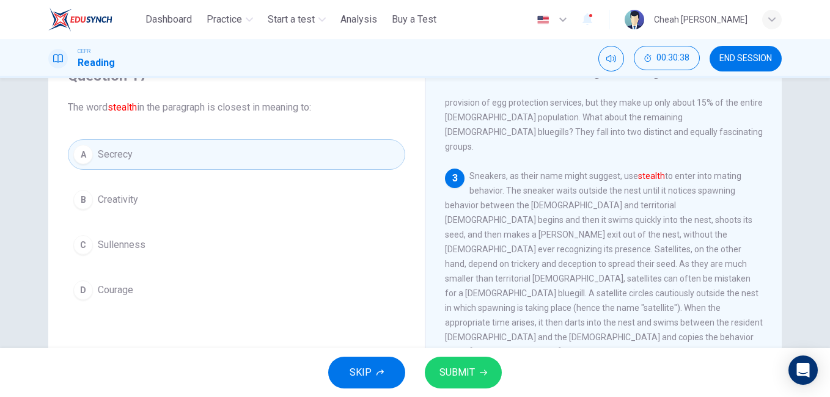
click at [455, 375] on span "SUBMIT" at bounding box center [457, 372] width 35 height 17
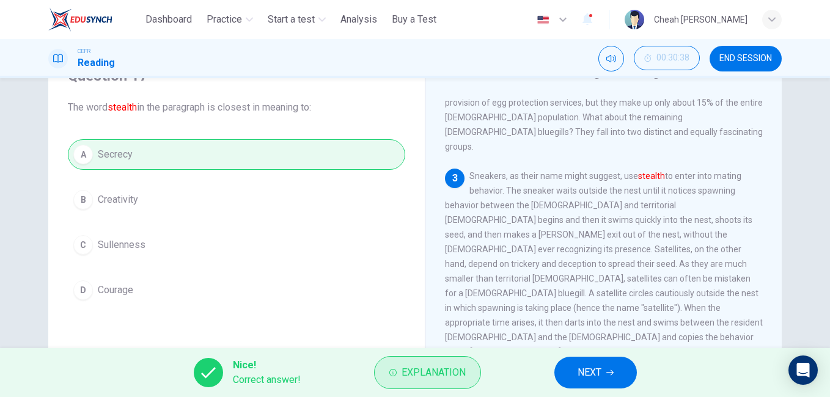
click at [425, 376] on span "Explanation" at bounding box center [434, 372] width 64 height 17
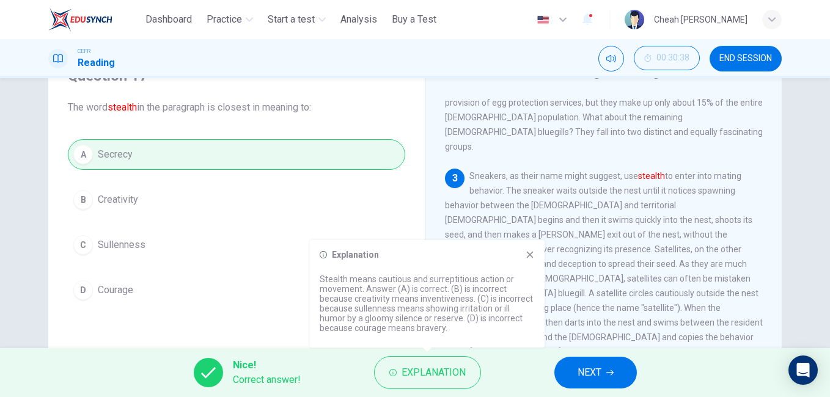
click at [528, 257] on icon at bounding box center [530, 255] width 7 height 7
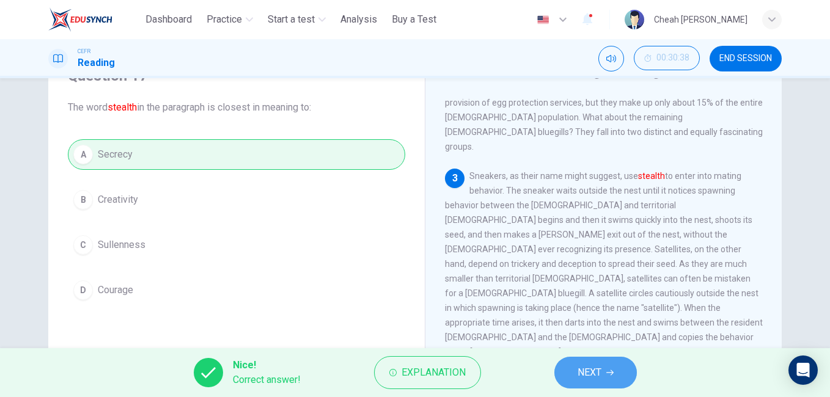
click at [592, 375] on span "NEXT" at bounding box center [590, 372] width 24 height 17
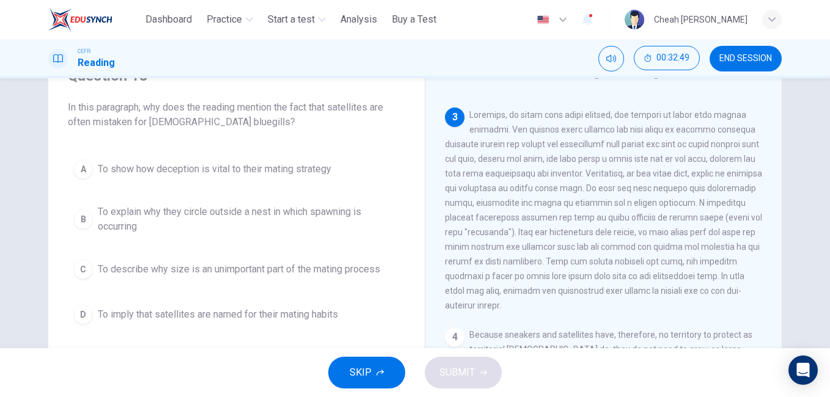
scroll to position [122, 0]
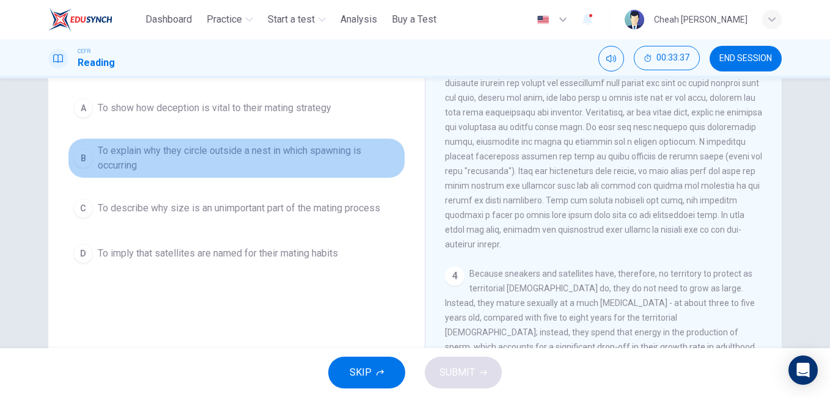
click at [206, 148] on span "To explain why they circle outside a nest in which spawning is occurring" at bounding box center [249, 158] width 302 height 29
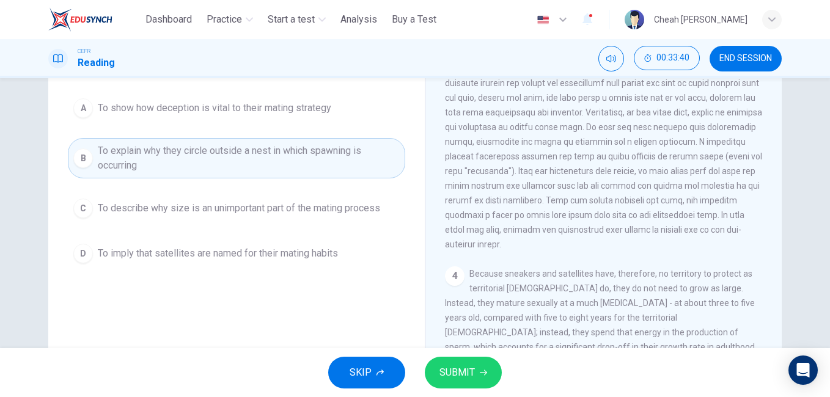
click at [453, 374] on span "SUBMIT" at bounding box center [457, 372] width 35 height 17
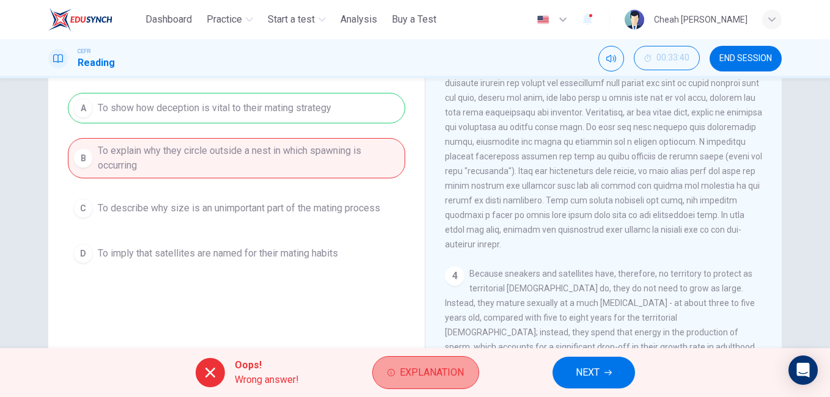
click at [419, 374] on span "Explanation" at bounding box center [432, 372] width 64 height 17
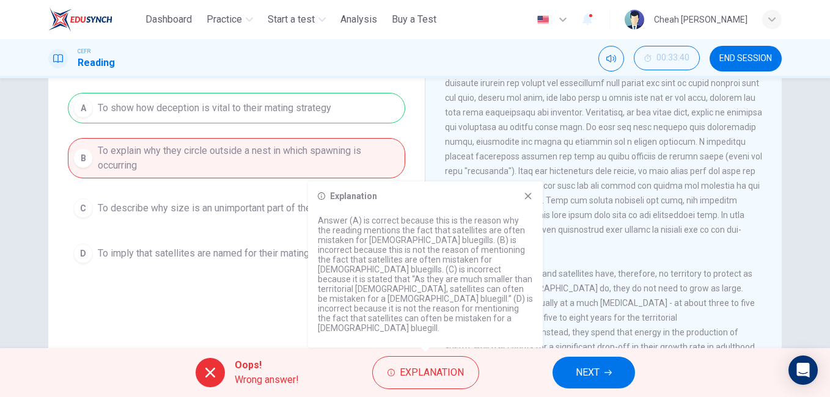
click at [611, 217] on div "3" at bounding box center [604, 148] width 318 height 205
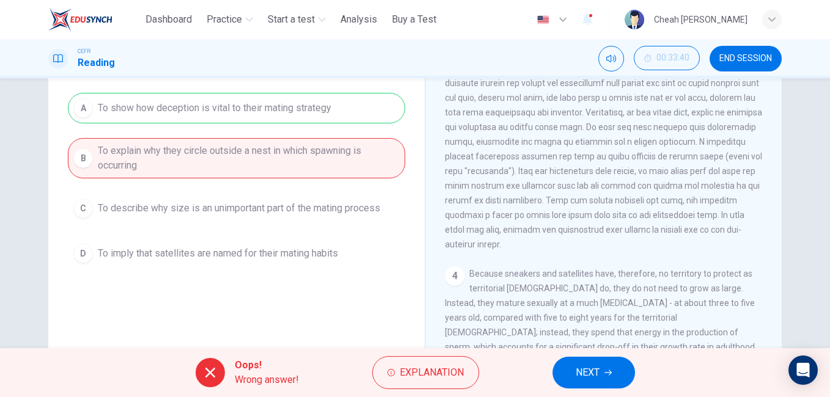
scroll to position [61, 0]
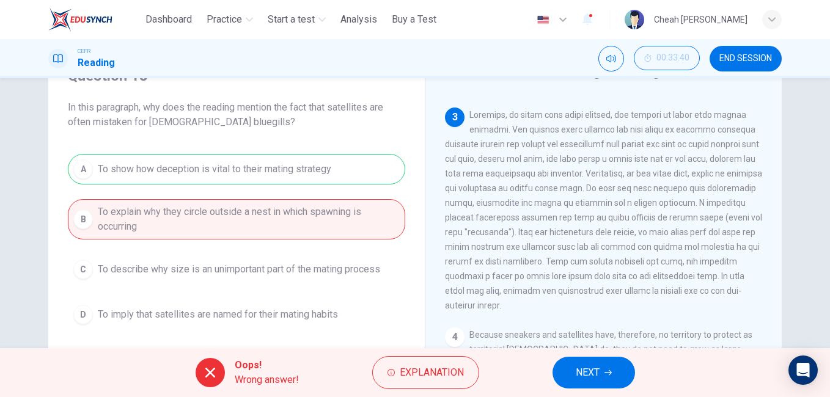
click at [578, 372] on span "NEXT" at bounding box center [588, 372] width 24 height 17
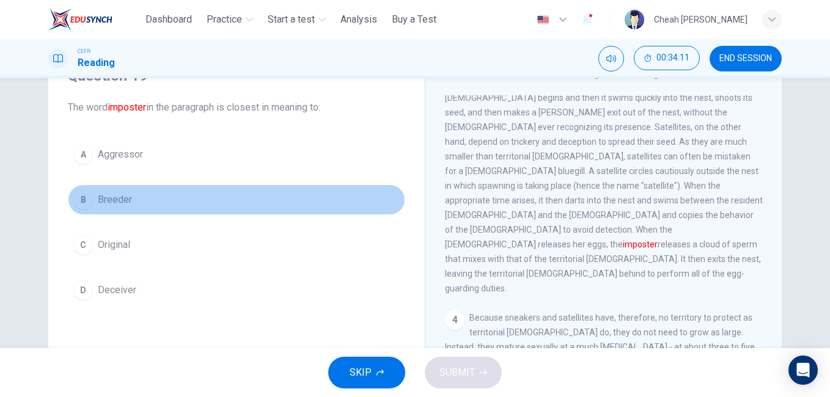
click at [114, 202] on span "Breeder" at bounding box center [115, 200] width 34 height 15
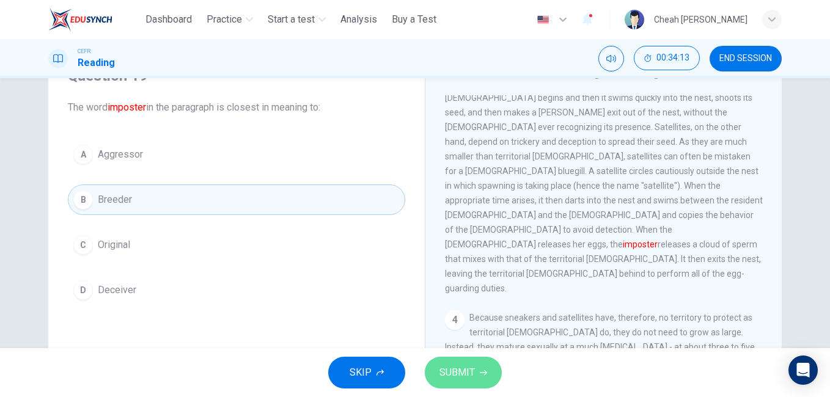
click at [461, 374] on span "SUBMIT" at bounding box center [457, 372] width 35 height 17
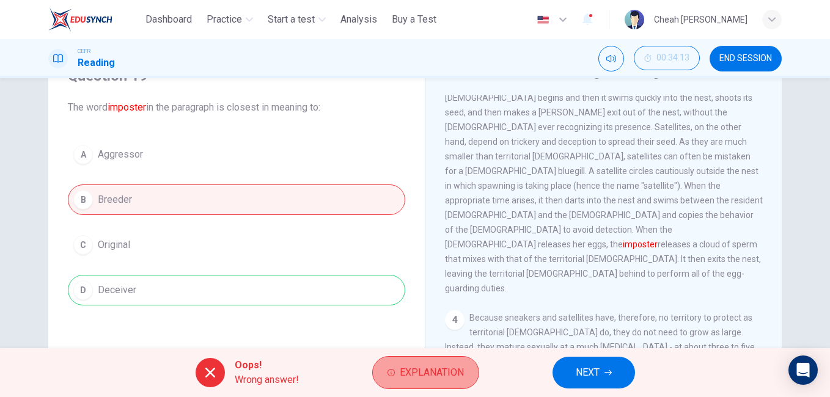
click at [419, 376] on span "Explanation" at bounding box center [432, 372] width 64 height 17
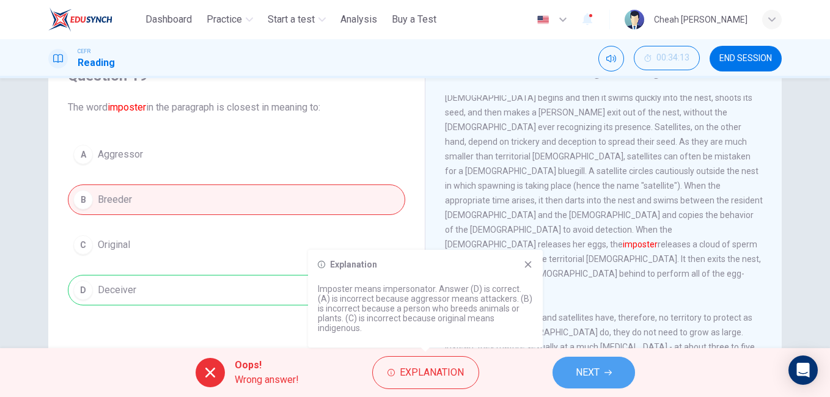
click at [599, 378] on span "NEXT" at bounding box center [588, 372] width 24 height 17
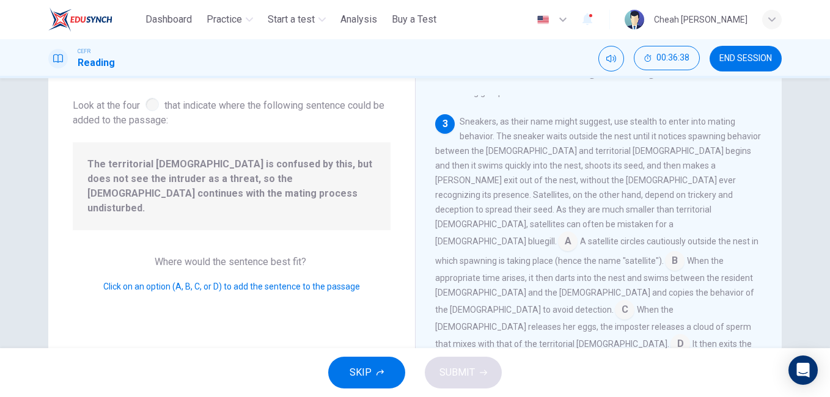
click at [615, 301] on input at bounding box center [625, 311] width 20 height 20
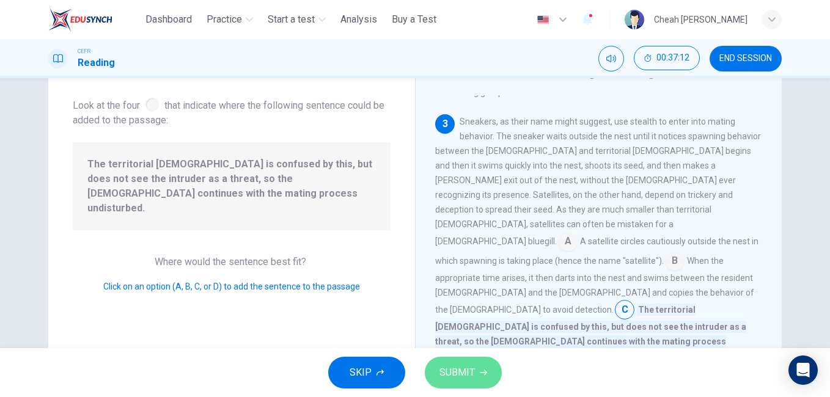
click at [454, 368] on span "SUBMIT" at bounding box center [457, 372] width 35 height 17
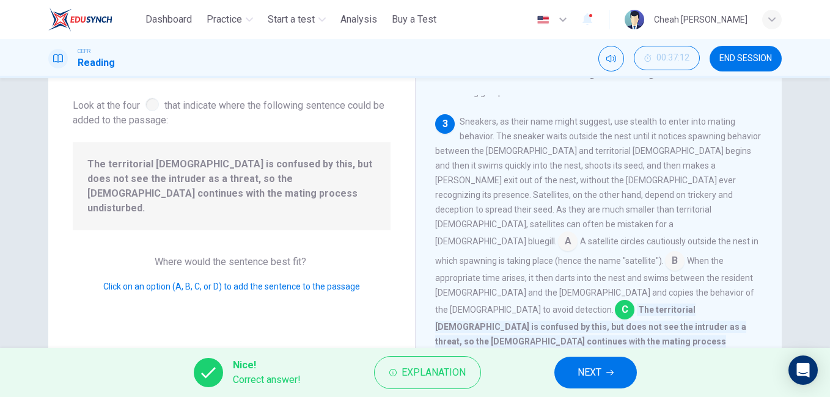
scroll to position [122, 0]
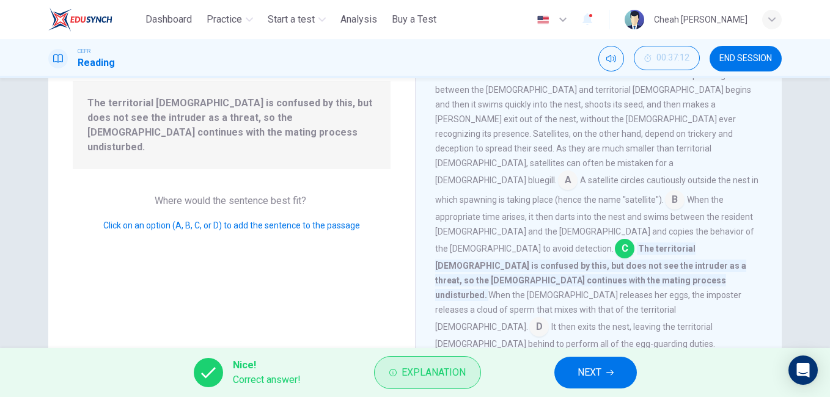
click at [448, 374] on span "Explanation" at bounding box center [434, 372] width 64 height 17
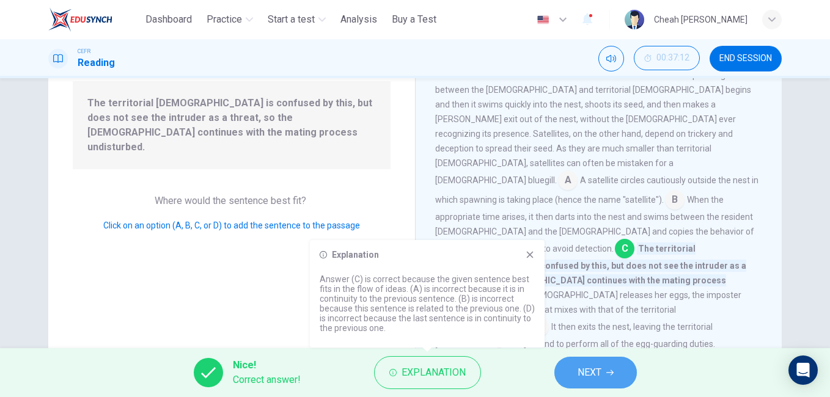
click at [584, 372] on span "NEXT" at bounding box center [590, 372] width 24 height 17
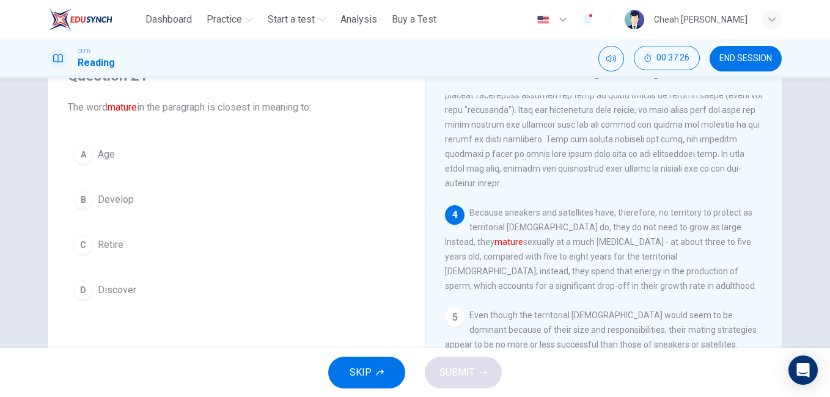
scroll to position [611, 0]
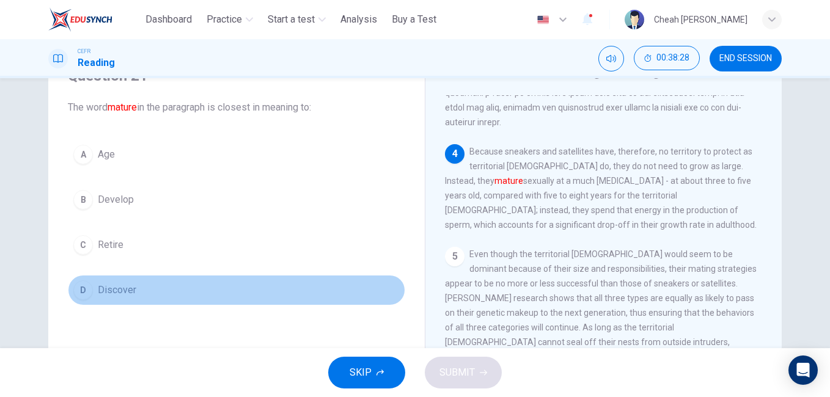
click at [120, 287] on span "Discover" at bounding box center [117, 290] width 39 height 15
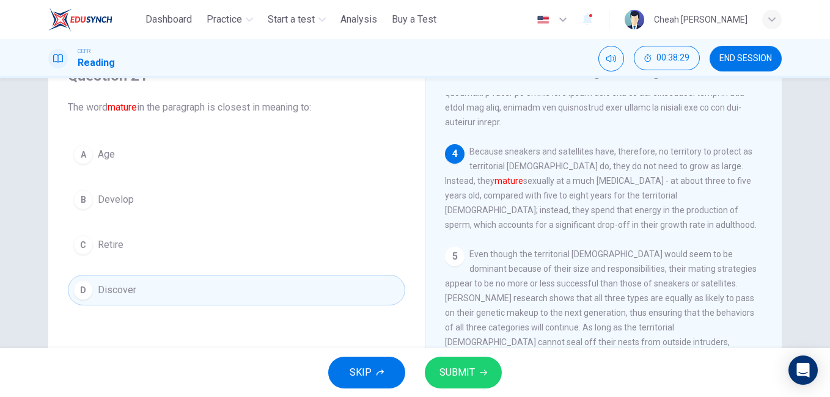
click at [464, 364] on span "SUBMIT" at bounding box center [457, 372] width 35 height 17
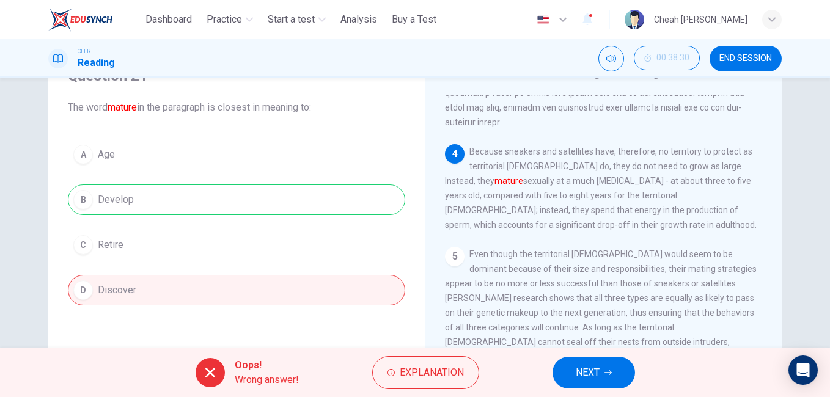
scroll to position [122, 0]
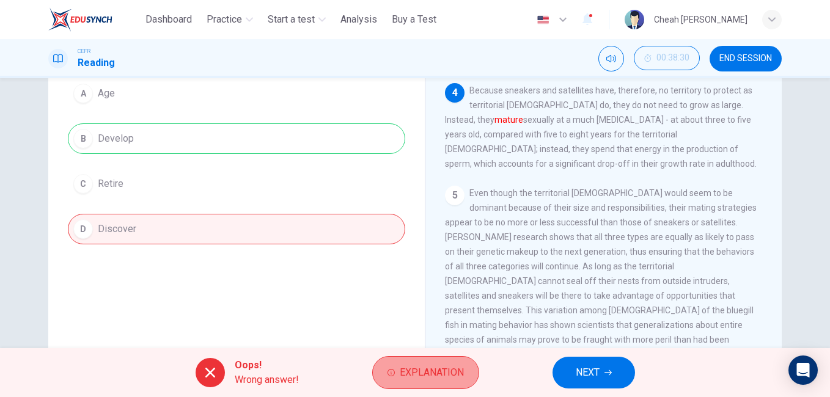
click at [426, 370] on span "Explanation" at bounding box center [432, 372] width 64 height 17
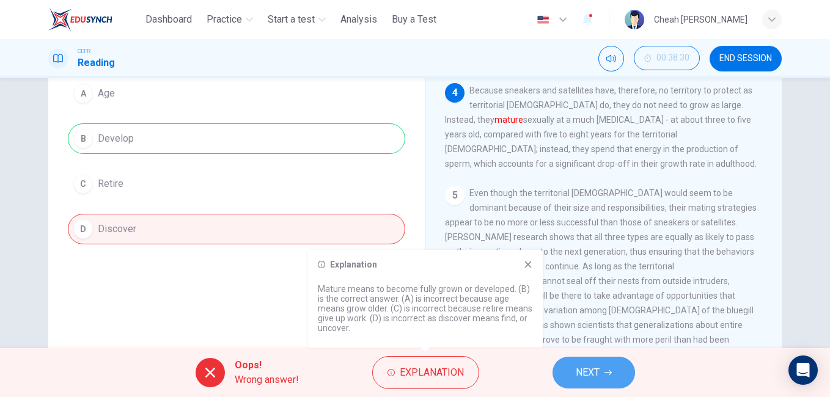
click at [595, 375] on span "NEXT" at bounding box center [588, 372] width 24 height 17
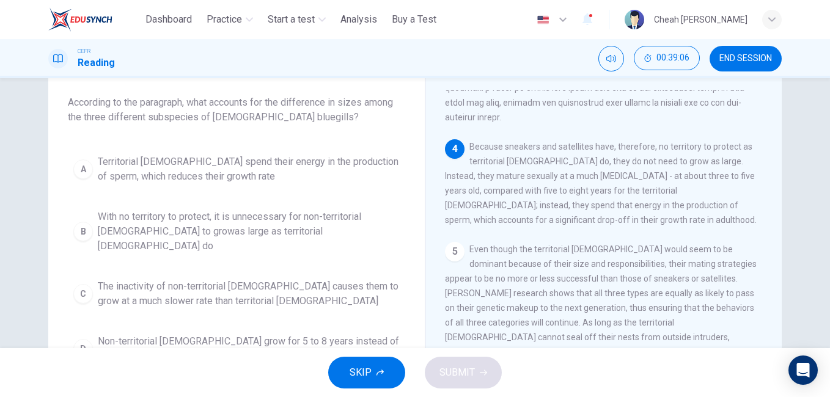
scroll to position [67, 0]
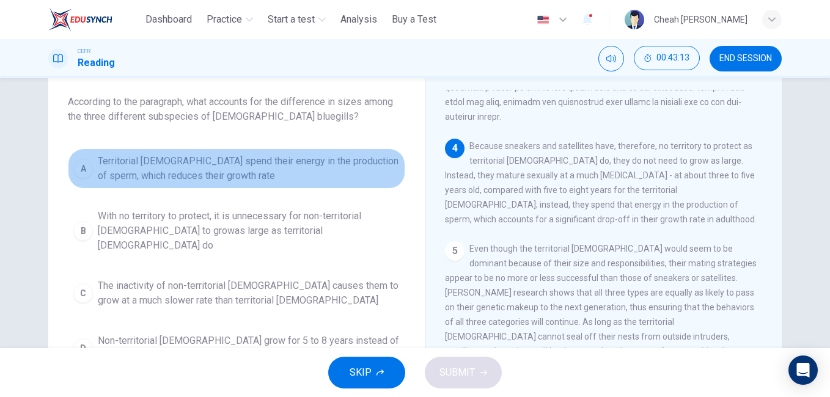
click at [131, 169] on span "Territorial [DEMOGRAPHIC_DATA] spend their energy in the production of sperm, w…" at bounding box center [249, 168] width 302 height 29
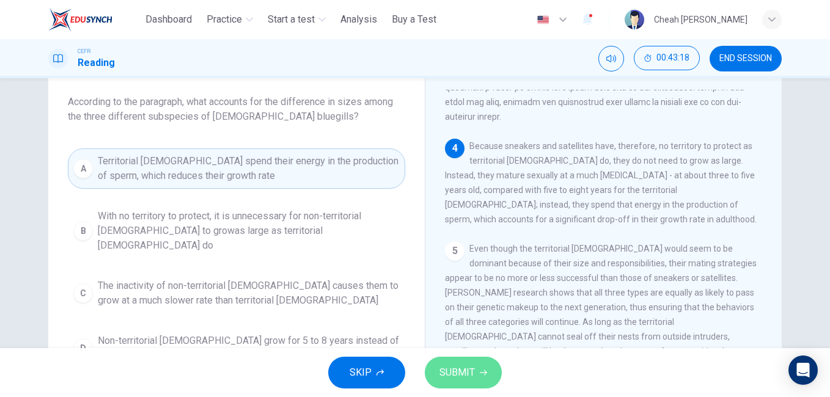
click at [460, 370] on span "SUBMIT" at bounding box center [457, 372] width 35 height 17
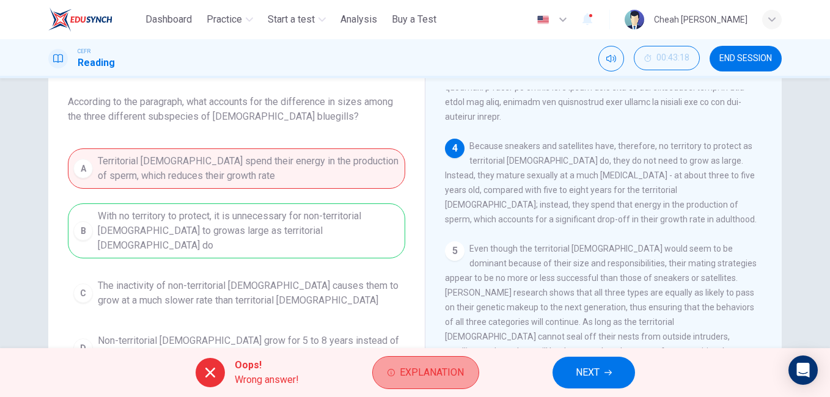
click at [427, 378] on span "Explanation" at bounding box center [432, 372] width 64 height 17
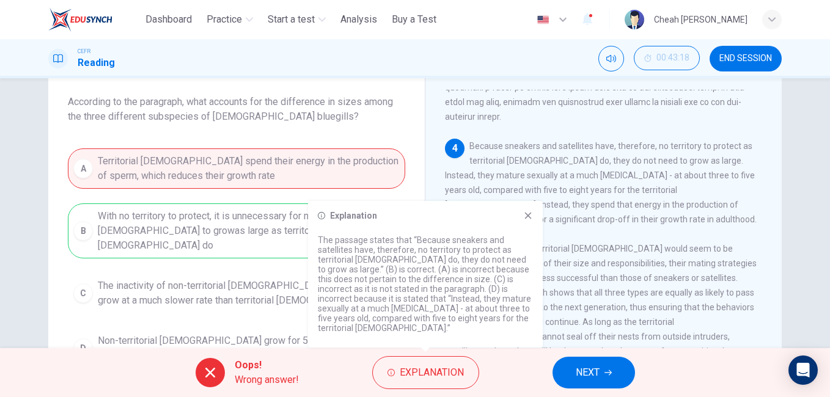
click at [271, 259] on div "A Territorial [DEMOGRAPHIC_DATA] spend their energy in the production of sperm,…" at bounding box center [236, 259] width 337 height 220
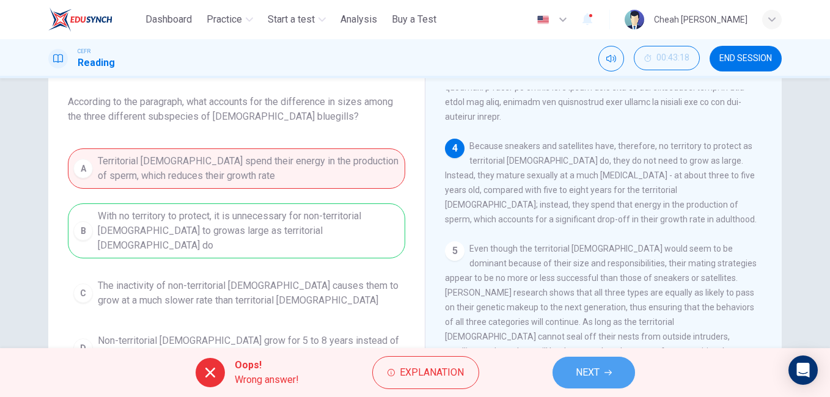
click at [589, 374] on span "NEXT" at bounding box center [588, 372] width 24 height 17
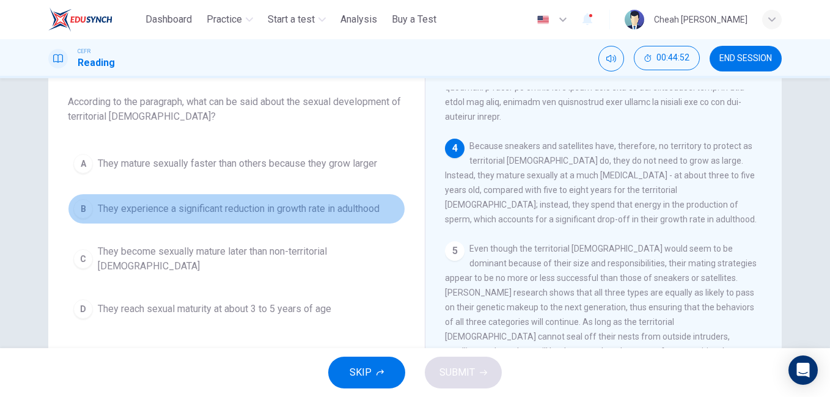
click at [311, 211] on span "They experience a significant reduction in growth rate in adulthood" at bounding box center [239, 209] width 282 height 15
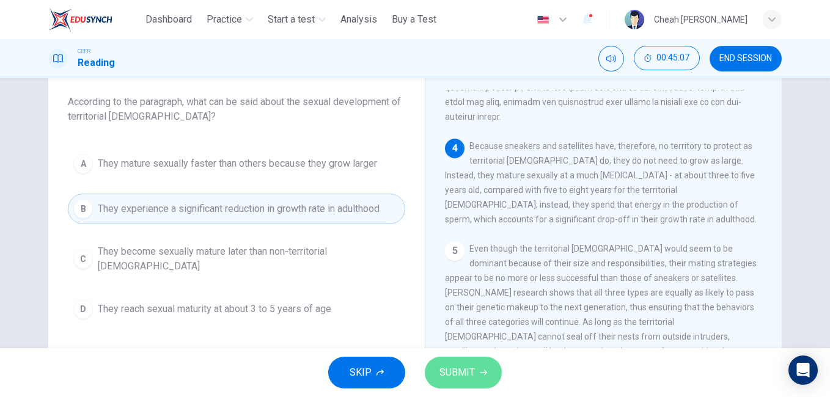
click at [462, 377] on span "SUBMIT" at bounding box center [457, 372] width 35 height 17
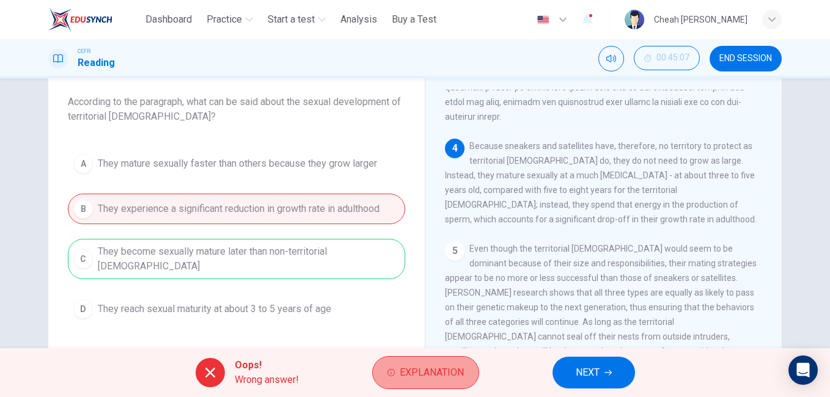
click at [429, 375] on span "Explanation" at bounding box center [432, 372] width 64 height 17
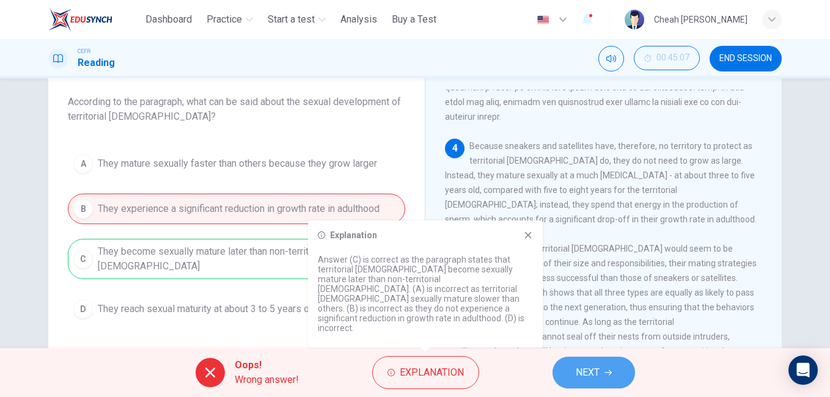
click at [588, 369] on span "NEXT" at bounding box center [588, 372] width 24 height 17
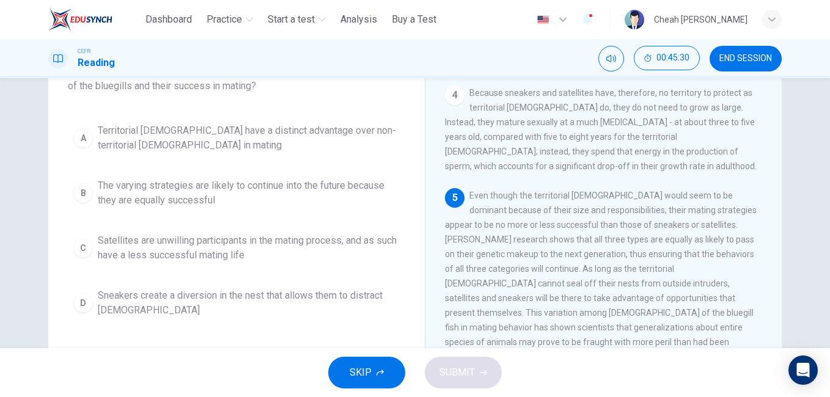
scroll to position [96, 0]
drag, startPoint x: 554, startPoint y: 241, endPoint x: 477, endPoint y: 264, distance: 80.9
click at [477, 264] on div "5 Even though the territorial [DEMOGRAPHIC_DATA] would seem to be dominant beca…" at bounding box center [604, 278] width 318 height 176
click at [174, 190] on span "The varying strategies are likely to continue into the future because they are …" at bounding box center [249, 194] width 302 height 29
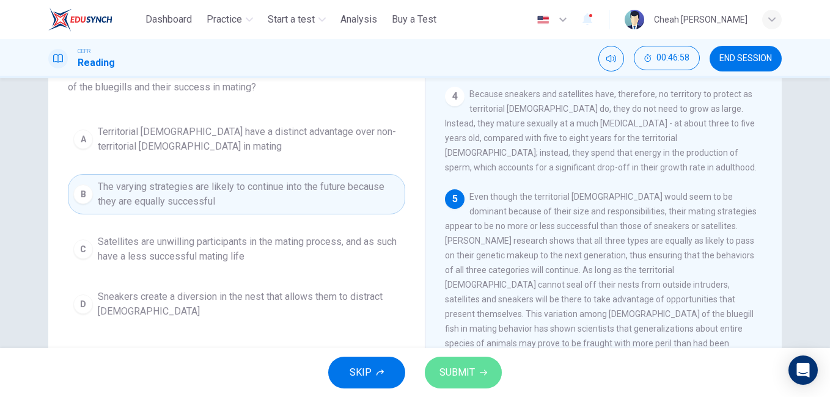
click at [457, 374] on span "SUBMIT" at bounding box center [457, 372] width 35 height 17
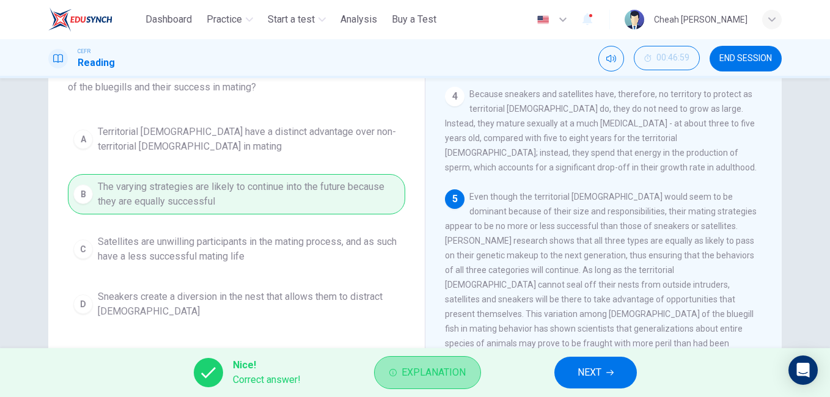
click at [416, 376] on span "Explanation" at bounding box center [434, 372] width 64 height 17
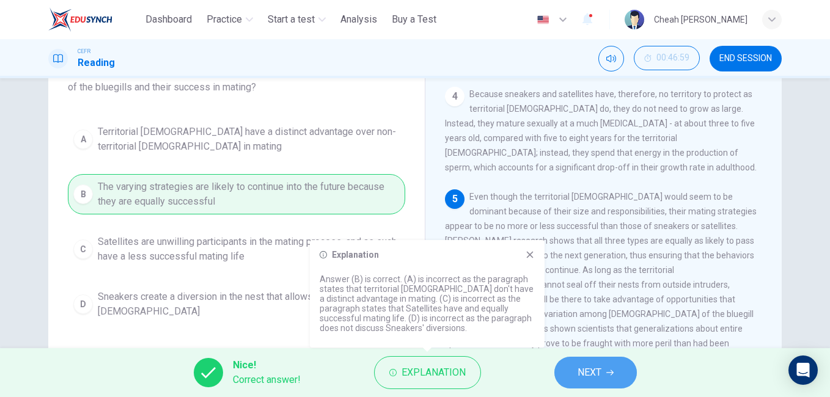
click at [586, 374] on span "NEXT" at bounding box center [590, 372] width 24 height 17
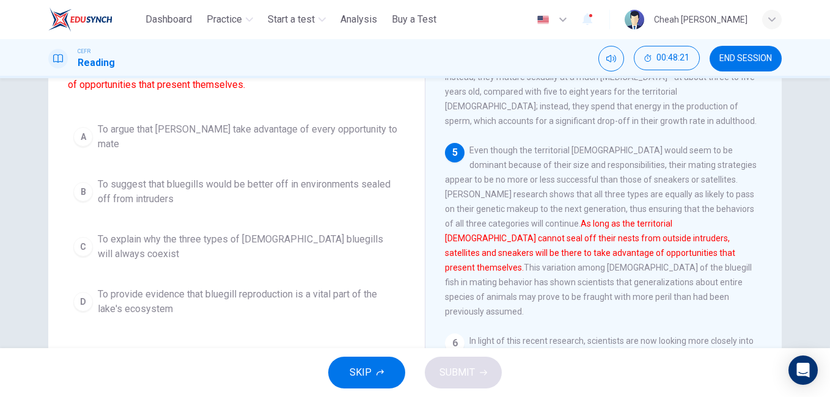
scroll to position [81, 0]
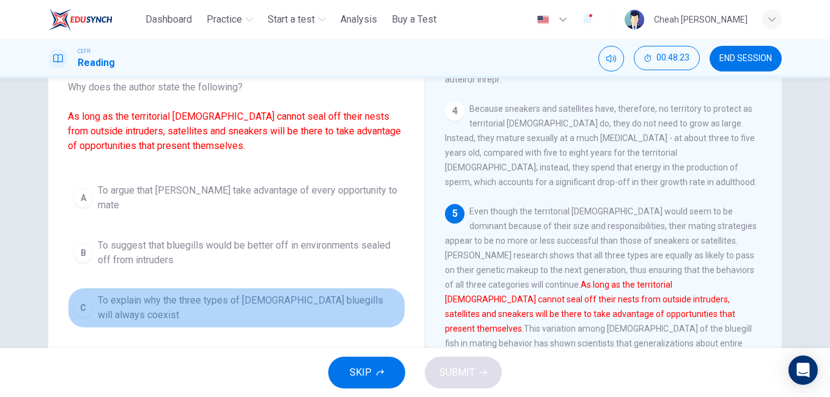
click at [158, 297] on span "To explain why the three types of [DEMOGRAPHIC_DATA] bluegills will always coex…" at bounding box center [249, 307] width 302 height 29
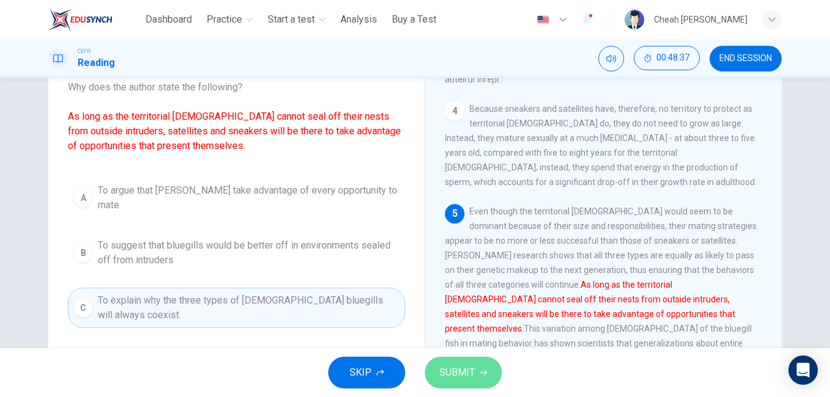
click at [465, 366] on span "SUBMIT" at bounding box center [457, 372] width 35 height 17
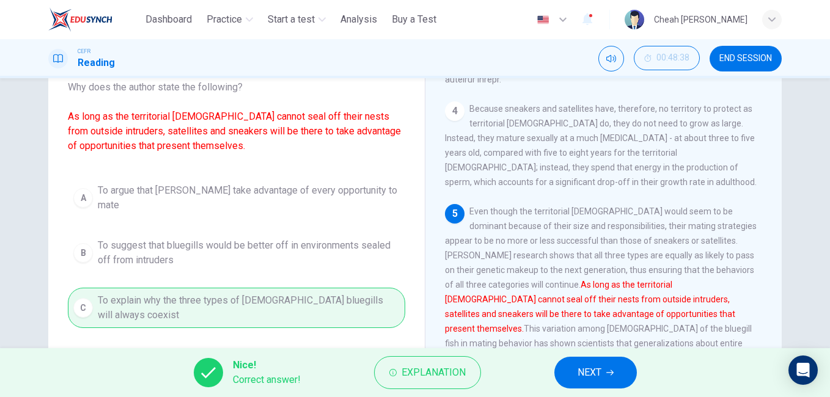
scroll to position [142, 0]
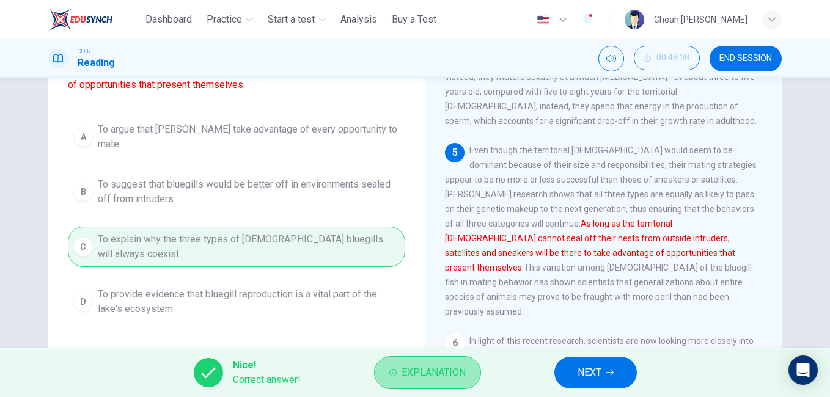
click at [424, 376] on span "Explanation" at bounding box center [434, 372] width 64 height 17
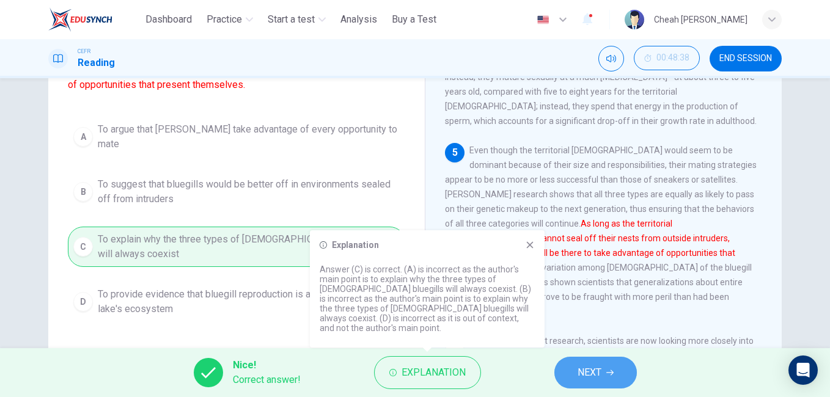
click at [585, 375] on span "NEXT" at bounding box center [590, 372] width 24 height 17
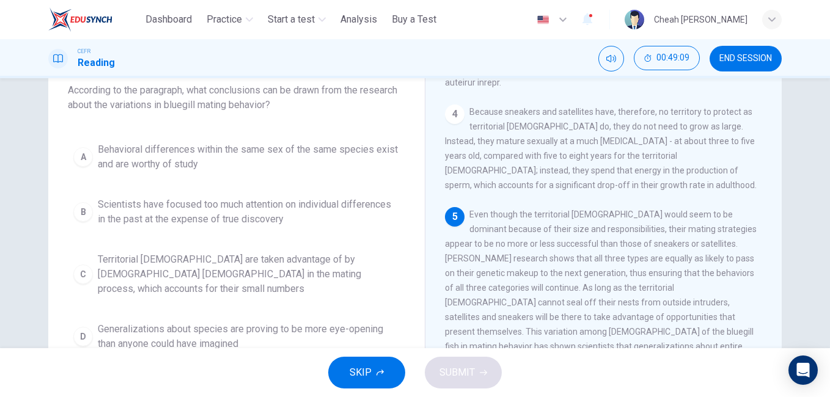
scroll to position [139, 0]
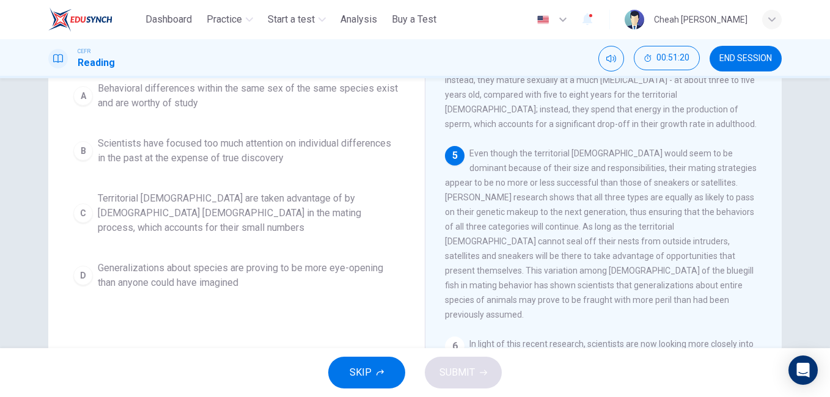
click at [168, 148] on span "Scientists have focused too much attention on individual differences in the pas…" at bounding box center [249, 150] width 302 height 29
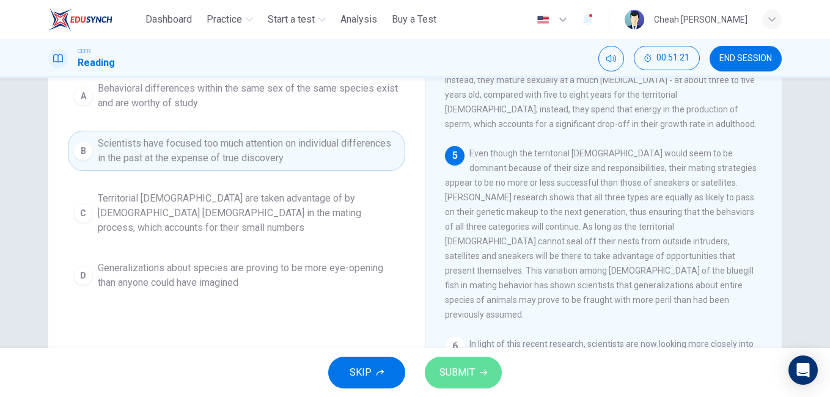
click at [455, 374] on span "SUBMIT" at bounding box center [457, 372] width 35 height 17
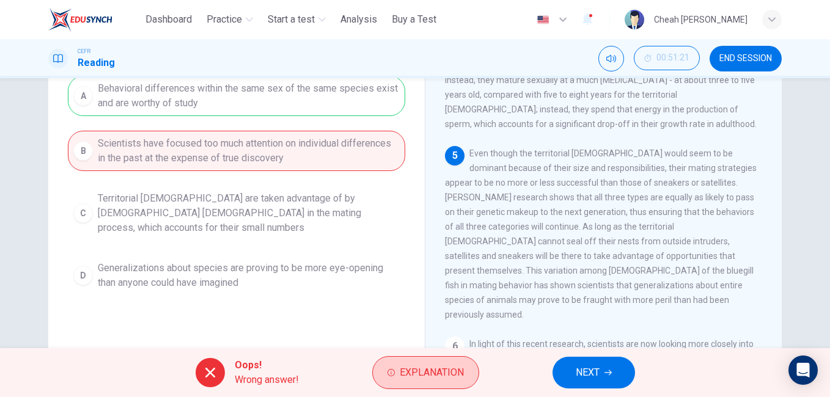
click at [440, 375] on span "Explanation" at bounding box center [432, 372] width 64 height 17
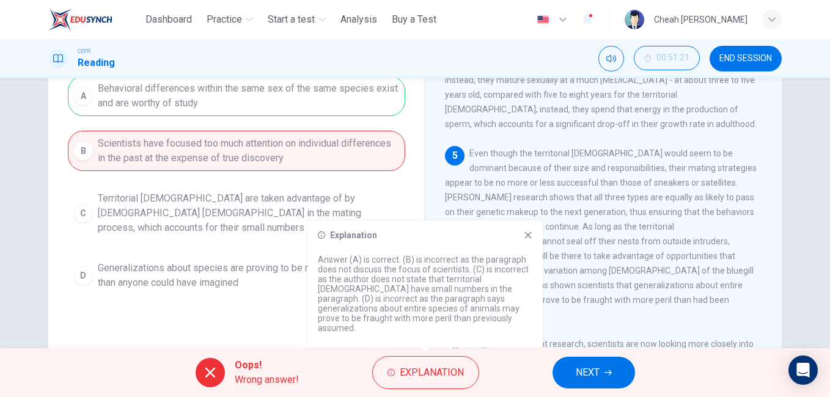
click at [245, 312] on div "Question 26 According to the paragraph, what conclusions can be drawn from the …" at bounding box center [236, 182] width 357 height 413
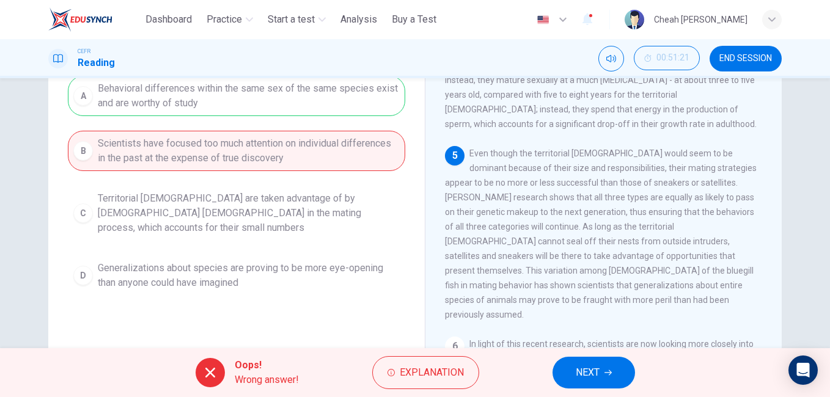
click at [591, 374] on span "NEXT" at bounding box center [588, 372] width 24 height 17
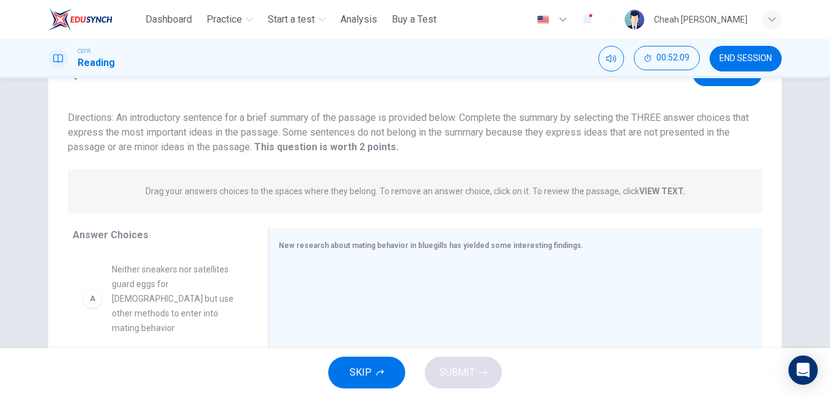
scroll to position [122, 0]
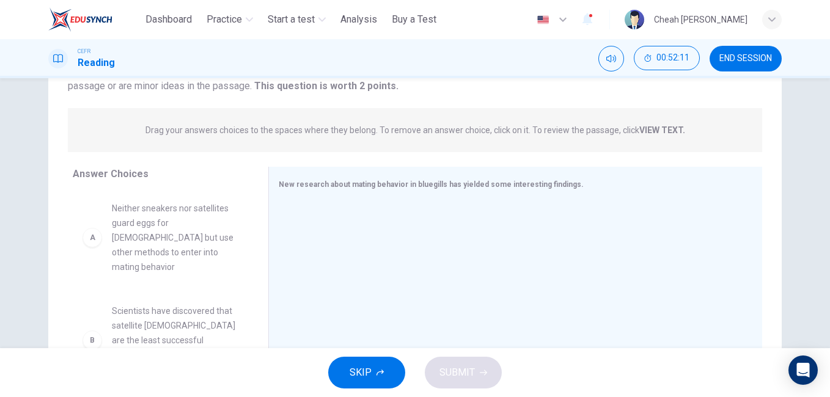
click at [655, 131] on strong "VIEW TEXT." at bounding box center [662, 130] width 46 height 10
click at [650, 127] on strong "VIEW TEXT." at bounding box center [662, 130] width 46 height 10
click at [658, 129] on strong "VIEW TEXT." at bounding box center [662, 130] width 46 height 10
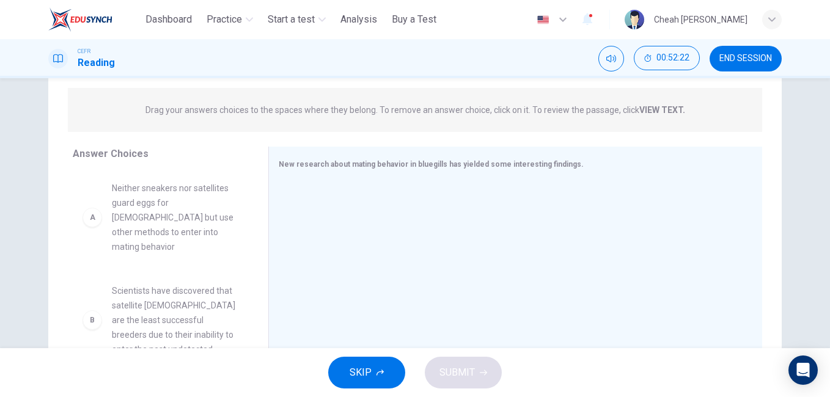
scroll to position [0, 0]
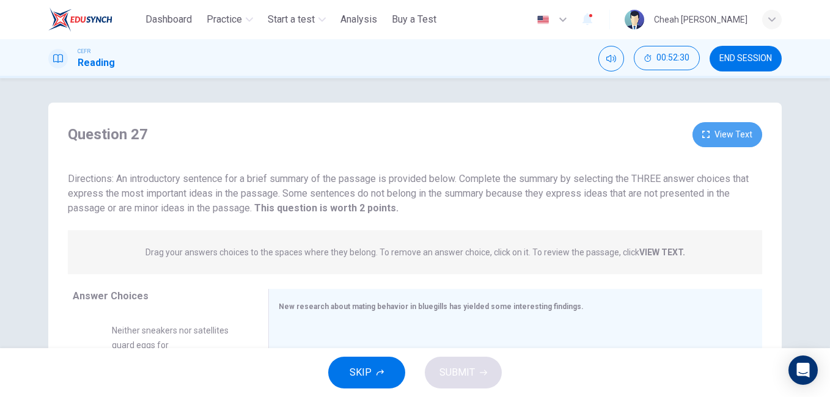
click at [722, 137] on button "View Text" at bounding box center [728, 134] width 70 height 25
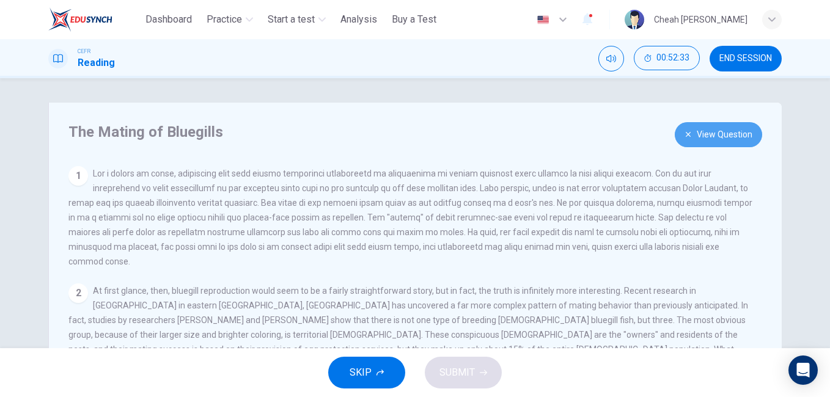
click at [722, 137] on button "View Question" at bounding box center [718, 134] width 87 height 25
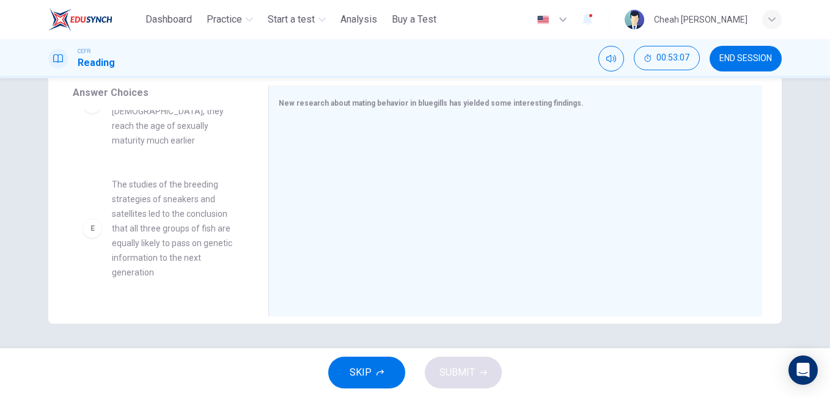
scroll to position [416, 0]
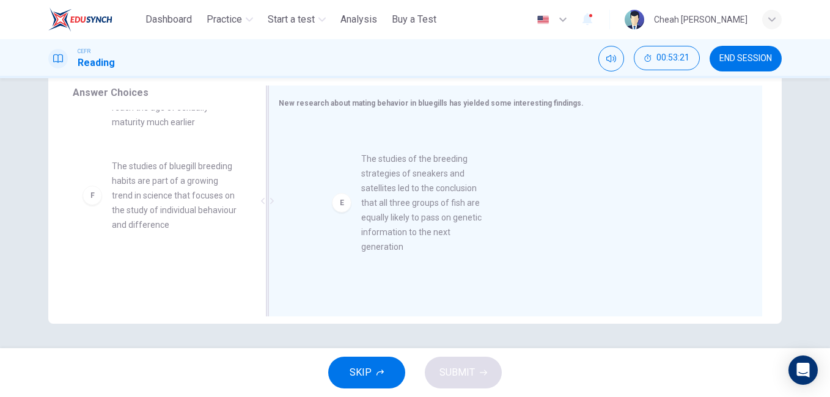
drag, startPoint x: 156, startPoint y: 163, endPoint x: 414, endPoint y: 202, distance: 260.9
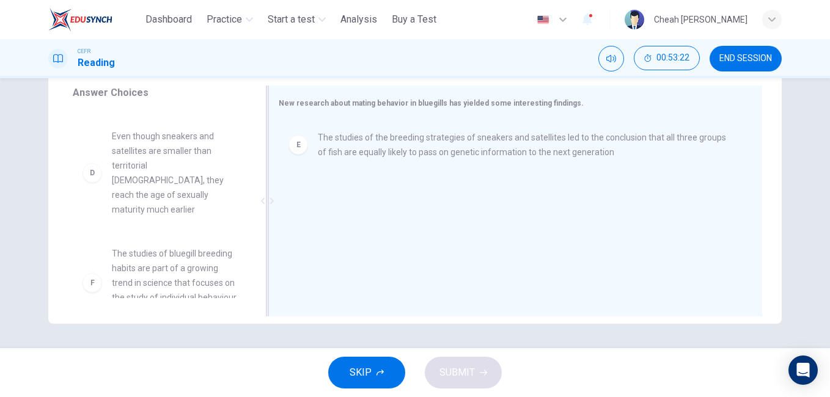
scroll to position [315, 0]
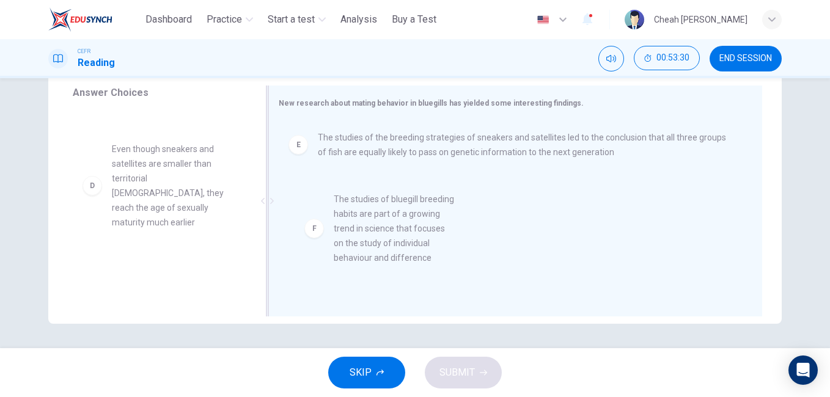
drag, startPoint x: 144, startPoint y: 265, endPoint x: 388, endPoint y: 243, distance: 244.9
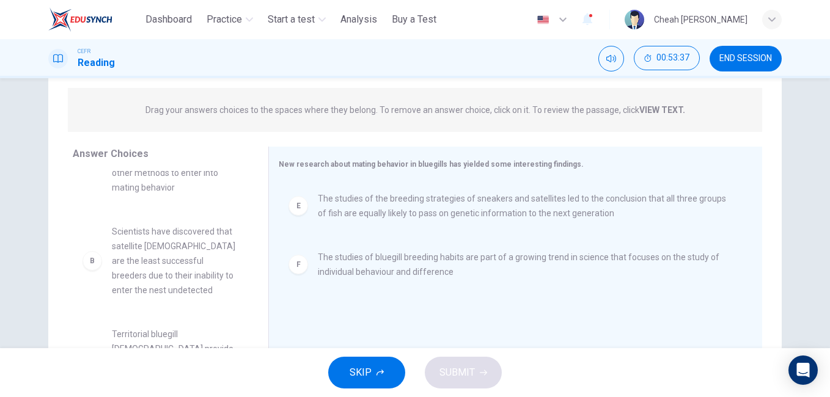
scroll to position [64, 0]
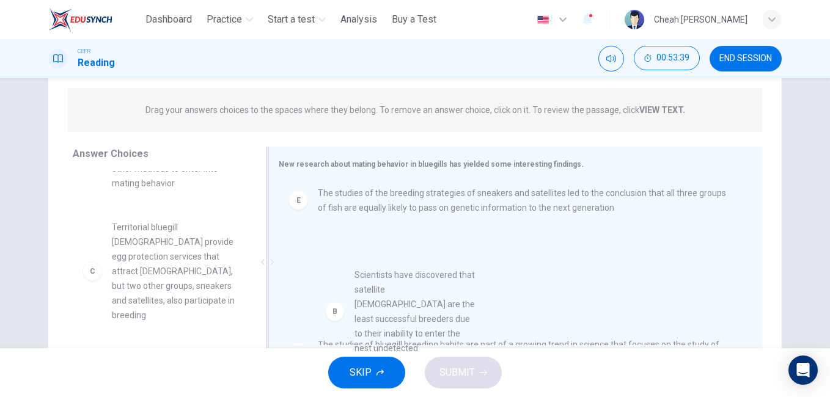
drag, startPoint x: 149, startPoint y: 252, endPoint x: 405, endPoint y: 317, distance: 264.4
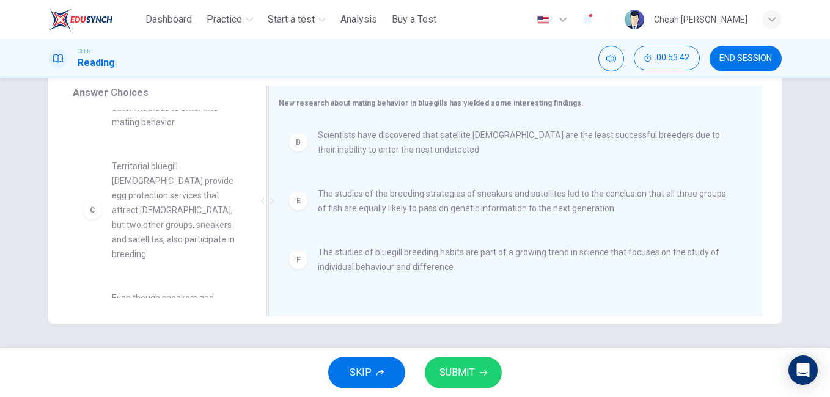
scroll to position [0, 0]
click at [459, 370] on span "SUBMIT" at bounding box center [457, 372] width 35 height 17
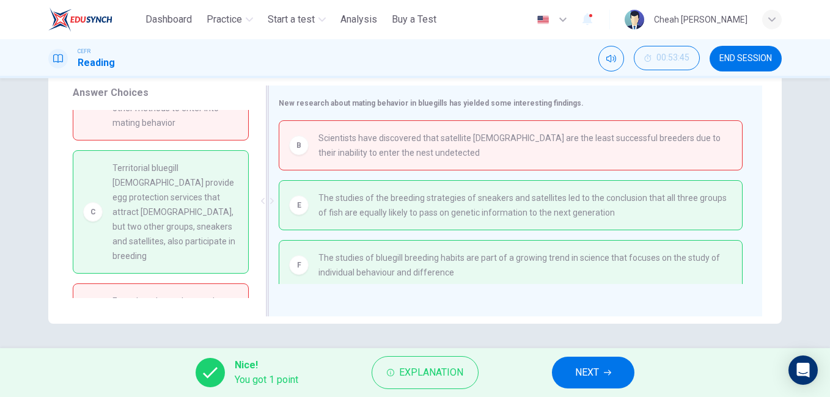
scroll to position [6, 0]
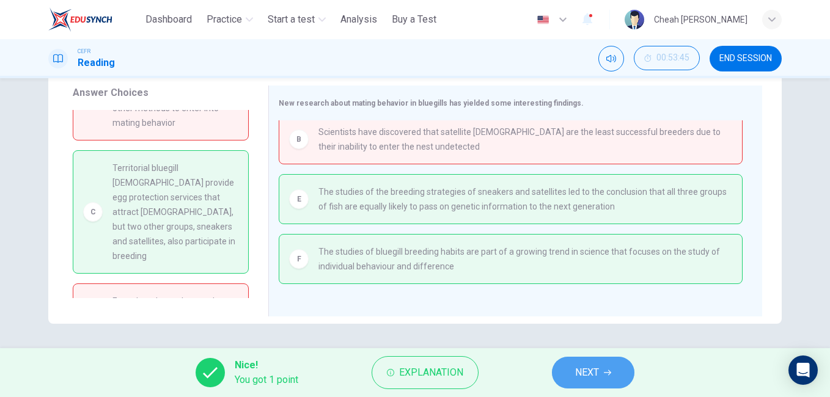
click at [585, 375] on span "NEXT" at bounding box center [587, 372] width 24 height 17
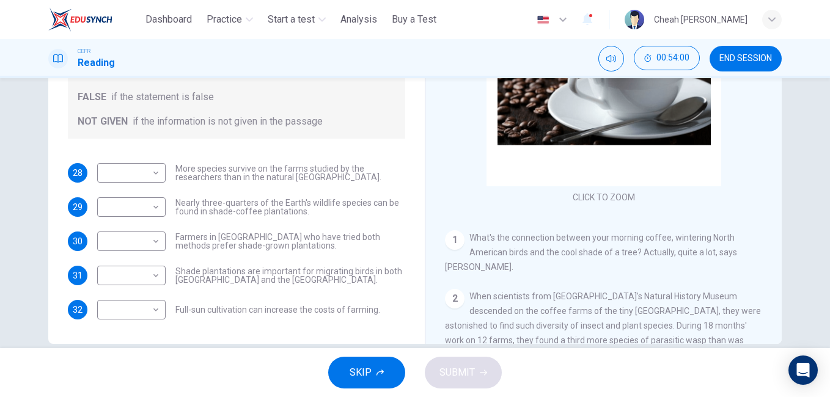
scroll to position [204, 0]
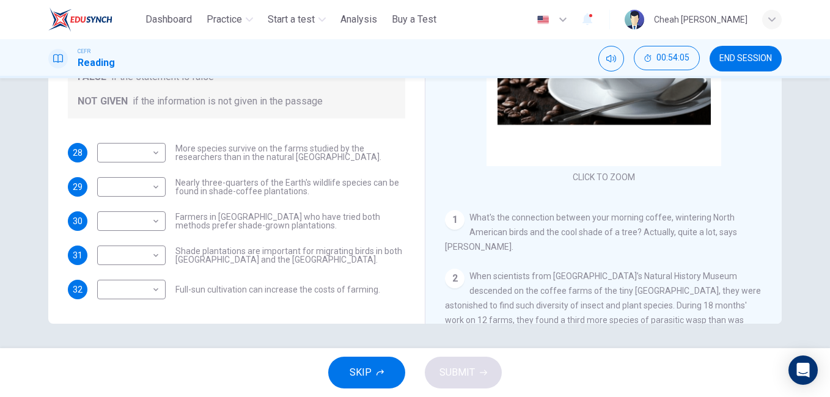
click at [743, 59] on span "END SESSION" at bounding box center [746, 59] width 53 height 10
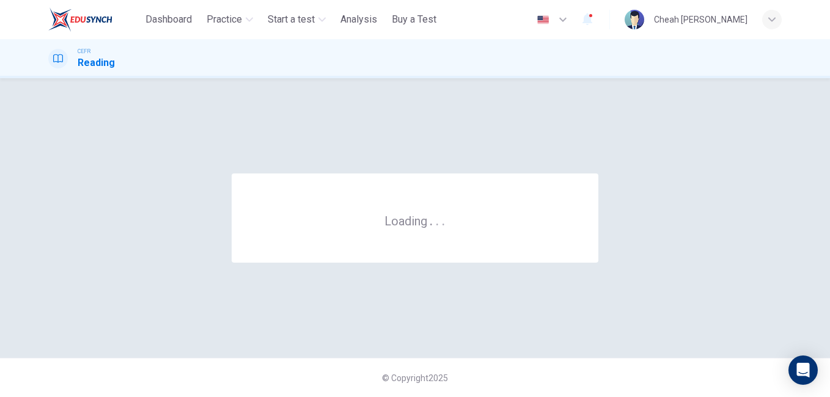
scroll to position [0, 0]
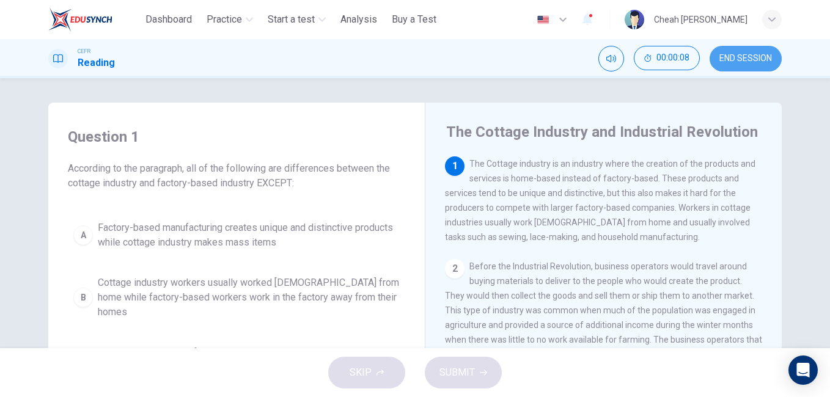
click at [750, 57] on span "END SESSION" at bounding box center [746, 59] width 53 height 10
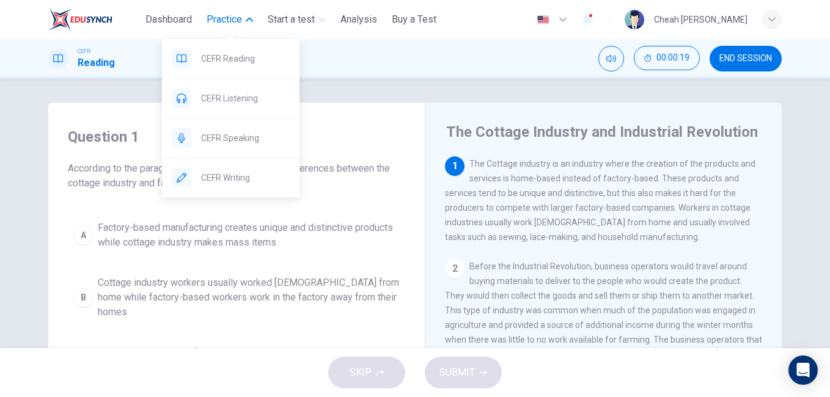
click at [241, 22] on span "Practice" at bounding box center [224, 19] width 35 height 15
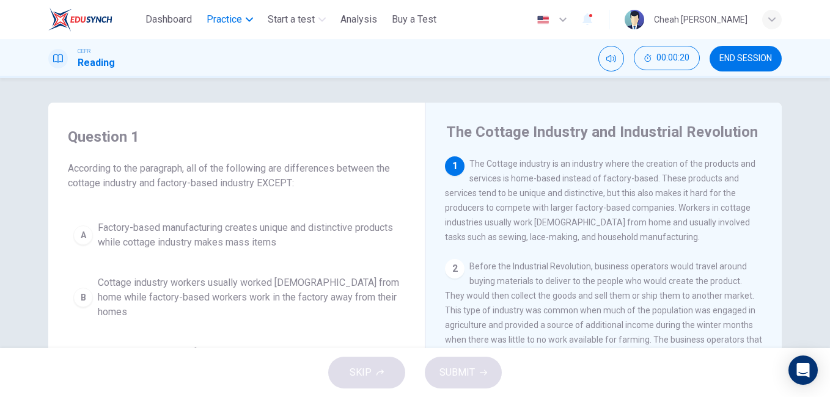
click at [241, 22] on span "Practice" at bounding box center [224, 19] width 35 height 15
click at [396, 94] on div "Question 1 According to the paragraph, all of the following are differences bet…" at bounding box center [415, 213] width 830 height 270
click at [779, 22] on div "button" at bounding box center [772, 20] width 20 height 20
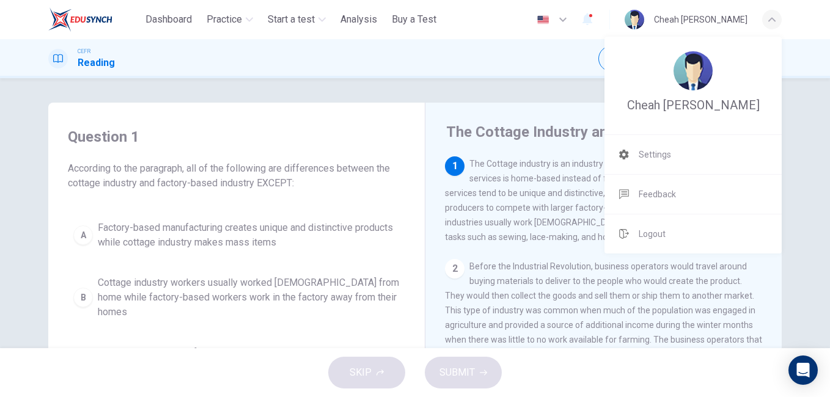
click at [777, 21] on div at bounding box center [415, 198] width 830 height 397
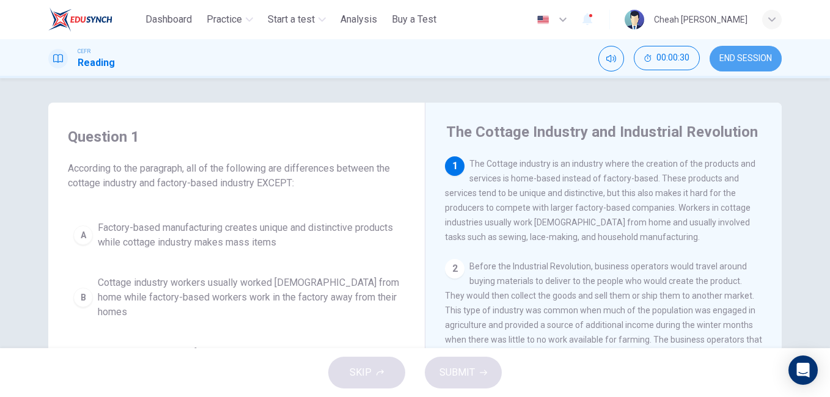
click at [745, 61] on span "END SESSION" at bounding box center [746, 59] width 53 height 10
click at [751, 60] on span "END SESSION" at bounding box center [746, 59] width 53 height 10
